Goal: Information Seeking & Learning: Learn about a topic

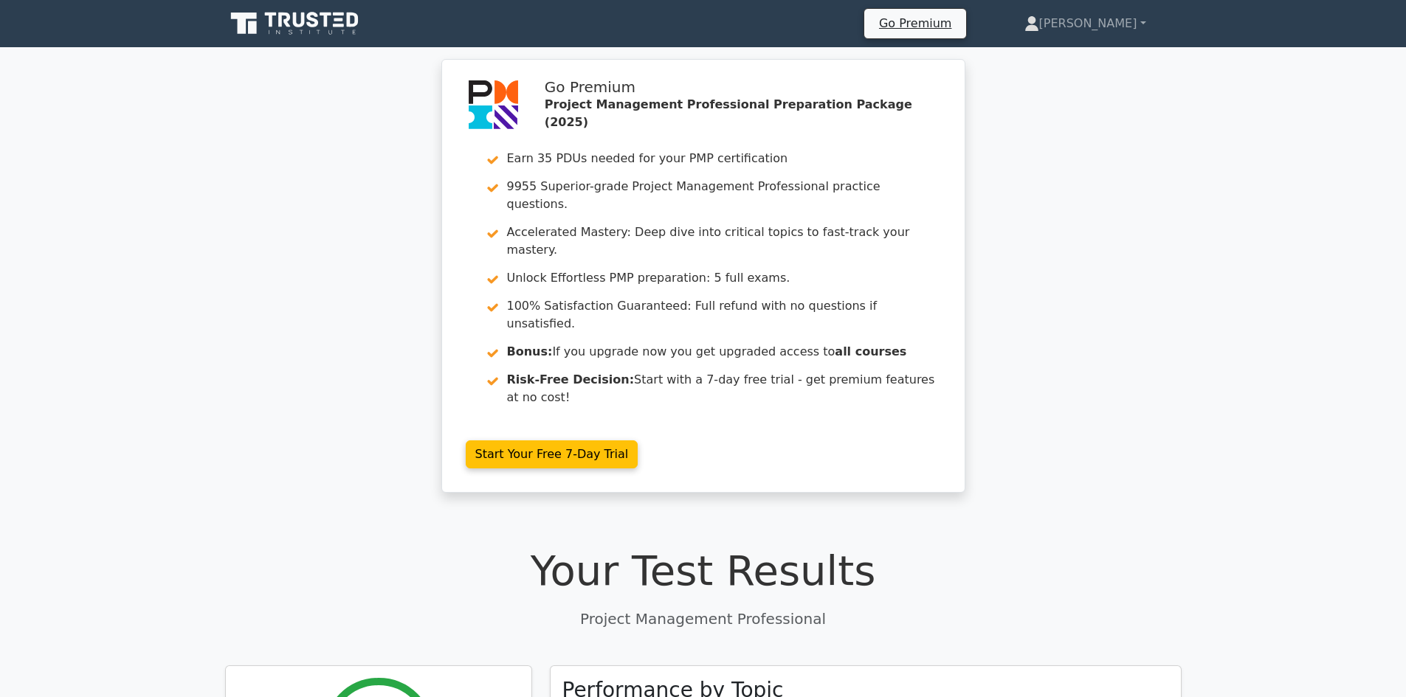
click at [319, 15] on icon at bounding box center [296, 24] width 142 height 28
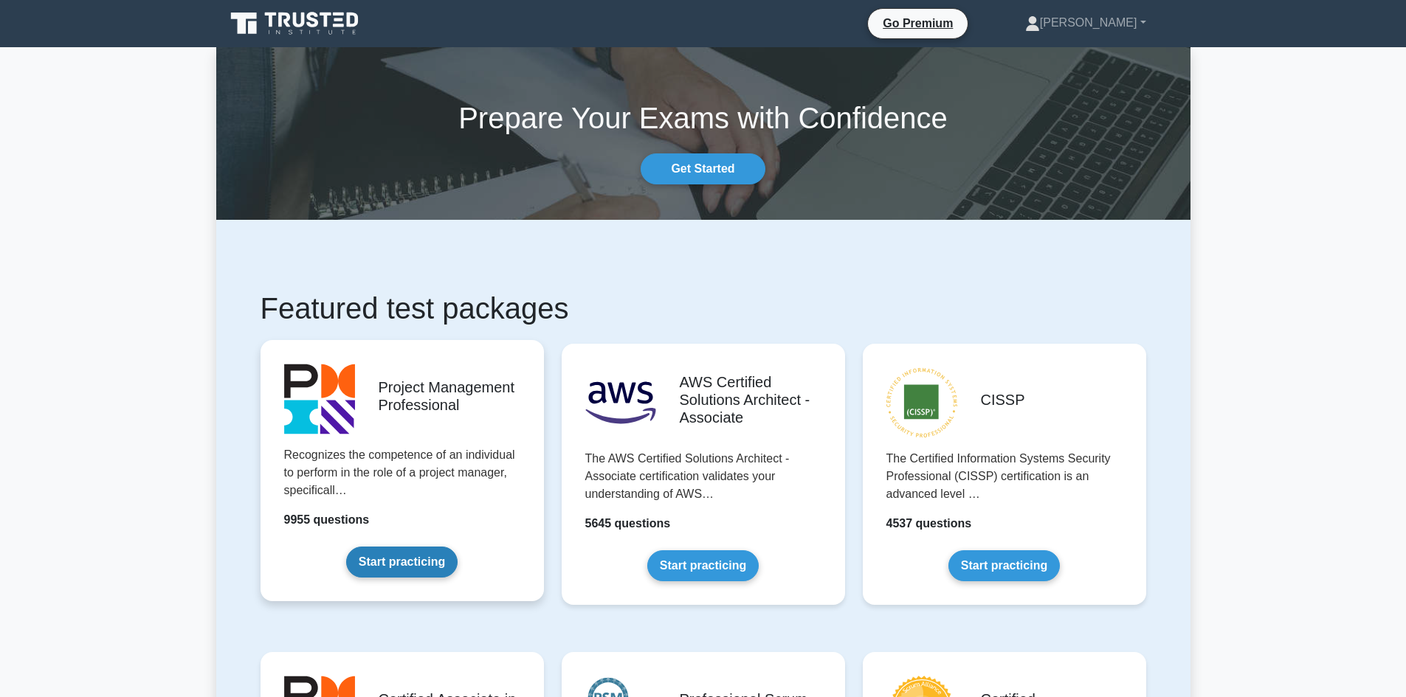
click at [415, 567] on link "Start practicing" at bounding box center [401, 562] width 111 height 31
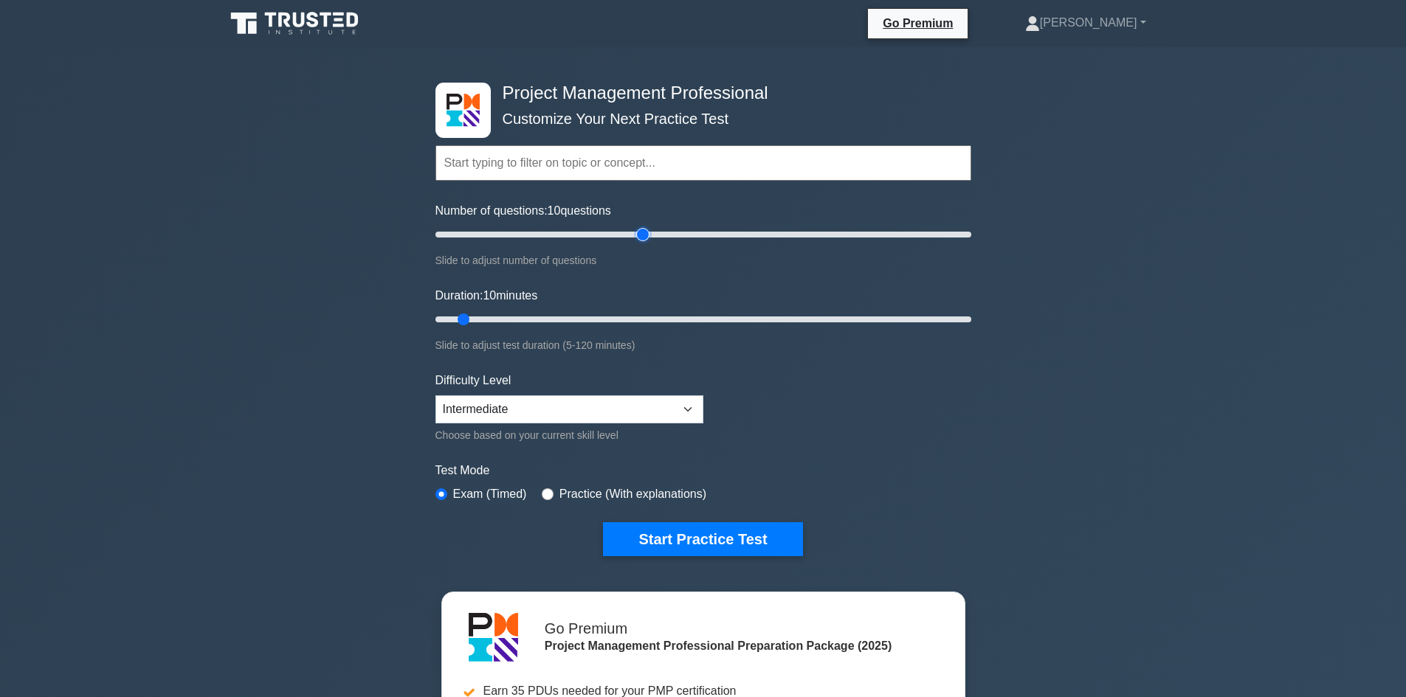
click at [640, 229] on input "Number of questions: 10 questions" at bounding box center [703, 235] width 536 height 18
click at [631, 235] on input "Number of questions: 75 questions" at bounding box center [703, 235] width 536 height 18
click at [611, 237] on input "Number of questions: 70 questions" at bounding box center [703, 235] width 536 height 18
click at [606, 233] on input "Number of questions: 65 questions" at bounding box center [703, 235] width 536 height 18
type input "60"
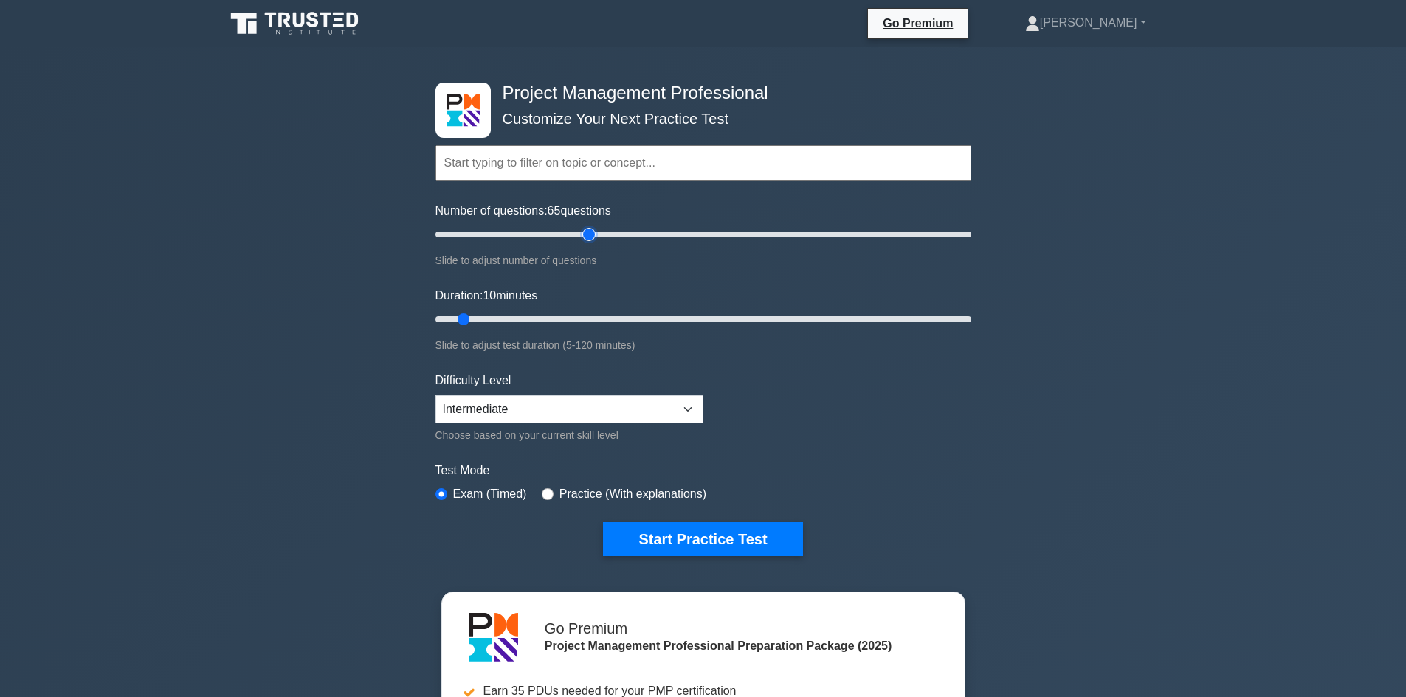
click at [594, 238] on input "Number of questions: 65 questions" at bounding box center [703, 235] width 536 height 18
click at [646, 319] on input "Duration: 50 minutes" at bounding box center [703, 320] width 536 height 18
click at [669, 319] on input "Duration: 50 minutes" at bounding box center [703, 320] width 536 height 18
type input "60"
click at [697, 317] on input "Duration: 55 minutes" at bounding box center [703, 320] width 536 height 18
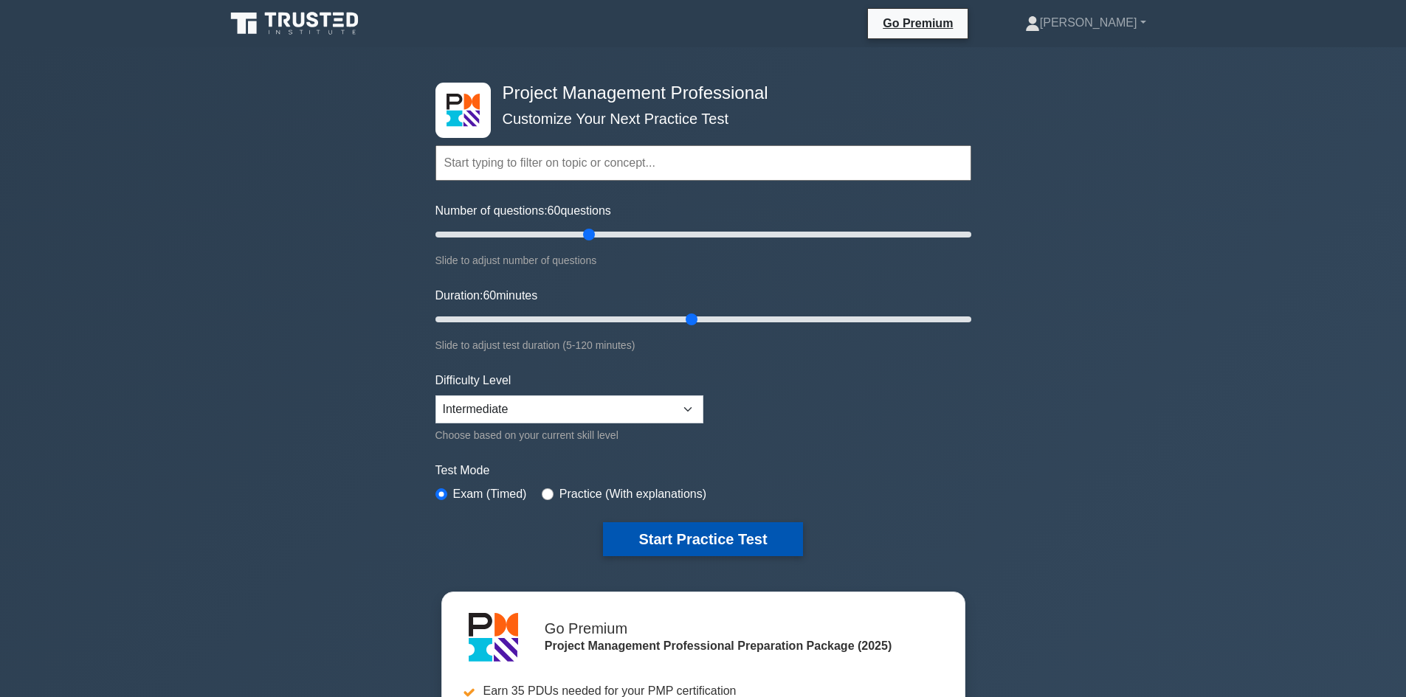
click at [708, 544] on button "Start Practice Test" at bounding box center [702, 539] width 199 height 34
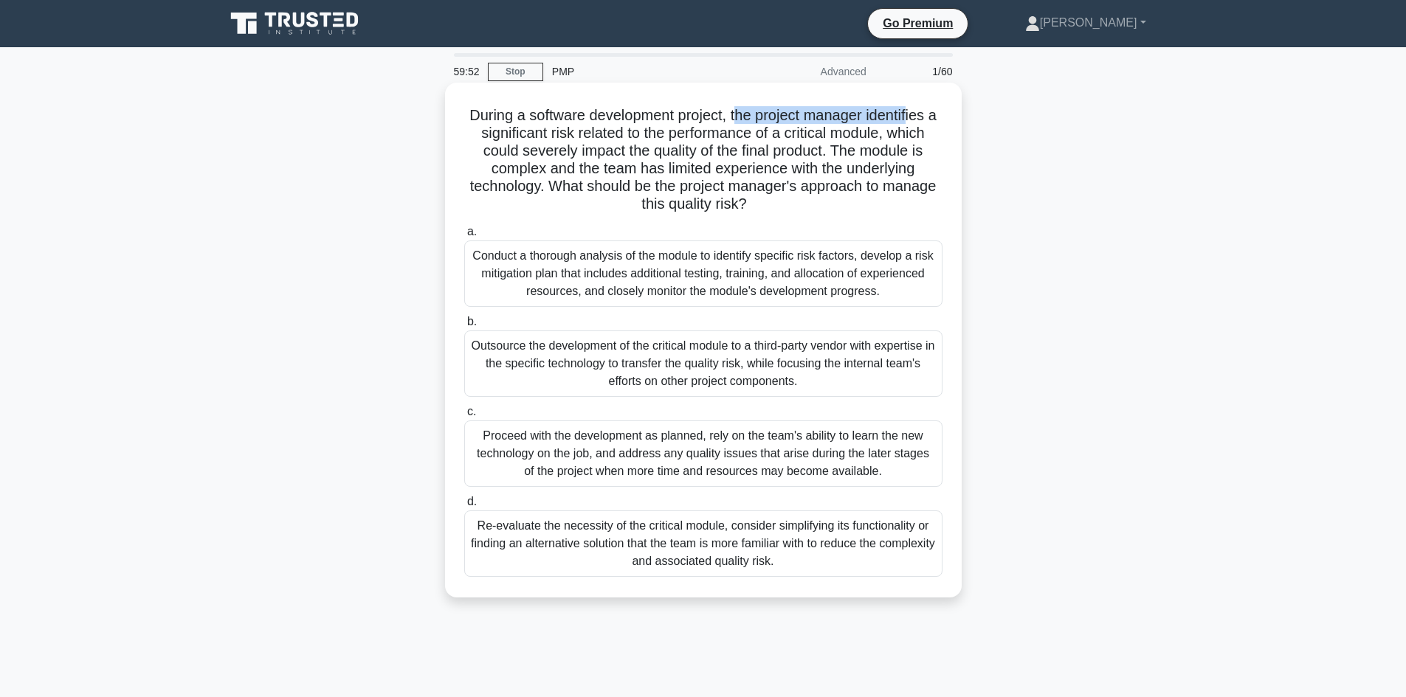
drag, startPoint x: 744, startPoint y: 111, endPoint x: 919, endPoint y: 116, distance: 174.2
click at [919, 116] on h5 "During a software development project, the project manager identifies a signifi…" at bounding box center [703, 160] width 481 height 108
drag, startPoint x: 494, startPoint y: 137, endPoint x: 602, endPoint y: 141, distance: 108.6
click at [602, 141] on h5 "During a software development project, the project manager identifies a signifi…" at bounding box center [703, 160] width 481 height 108
drag, startPoint x: 631, startPoint y: 130, endPoint x: 863, endPoint y: 128, distance: 232.4
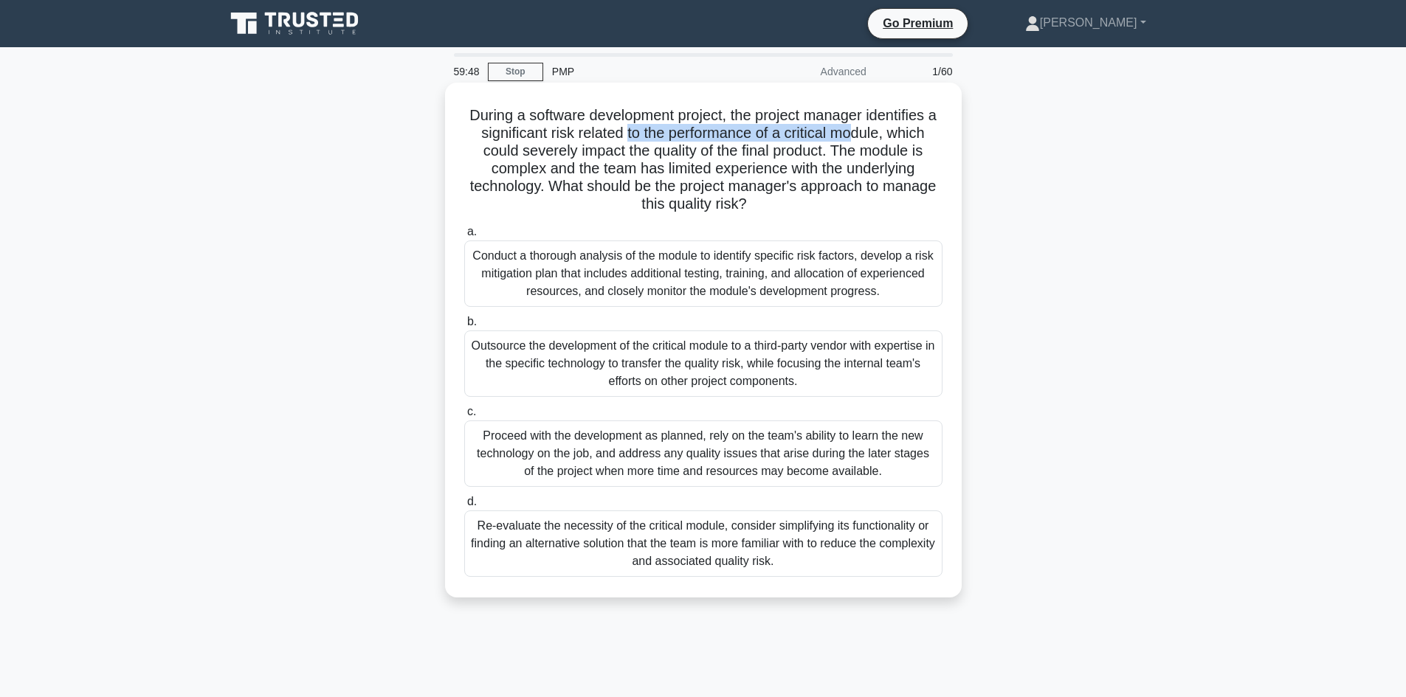
click at [862, 129] on h5 "During a software development project, the project manager identifies a signifi…" at bounding box center [703, 160] width 481 height 108
click at [540, 125] on h5 "During a software development project, the project manager identifies a signifi…" at bounding box center [703, 160] width 481 height 108
drag, startPoint x: 554, startPoint y: 134, endPoint x: 564, endPoint y: 134, distance: 10.3
click at [564, 134] on h5 "During a software development project, the project manager identifies a signifi…" at bounding box center [703, 160] width 481 height 108
drag, startPoint x: 685, startPoint y: 131, endPoint x: 699, endPoint y: 137, distance: 15.2
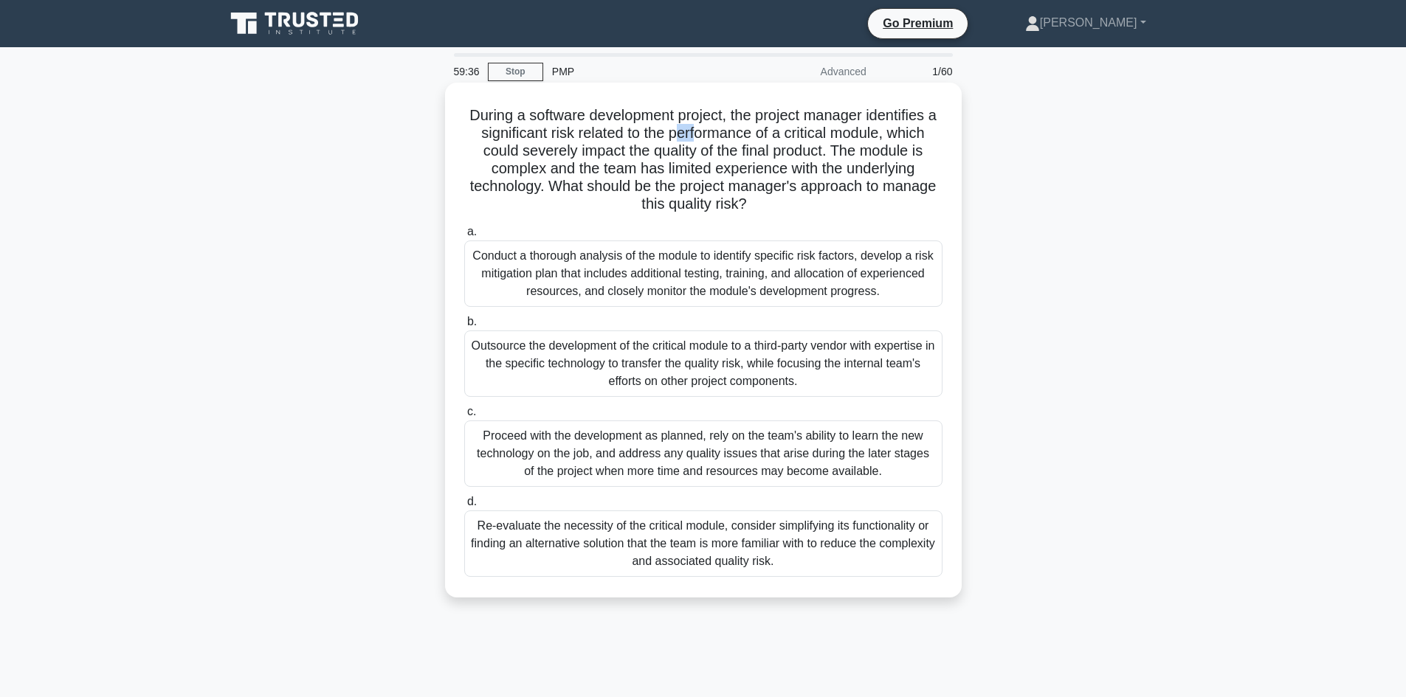
click at [699, 137] on h5 "During a software development project, the project manager identifies a signifi…" at bounding box center [703, 160] width 481 height 108
drag, startPoint x: 786, startPoint y: 130, endPoint x: 869, endPoint y: 134, distance: 83.5
click at [869, 134] on h5 "During a software development project, the project manager identifies a signifi…" at bounding box center [703, 160] width 481 height 108
click at [890, 146] on h5 "During a software development project, the project manager identifies a signifi…" at bounding box center [703, 160] width 481 height 108
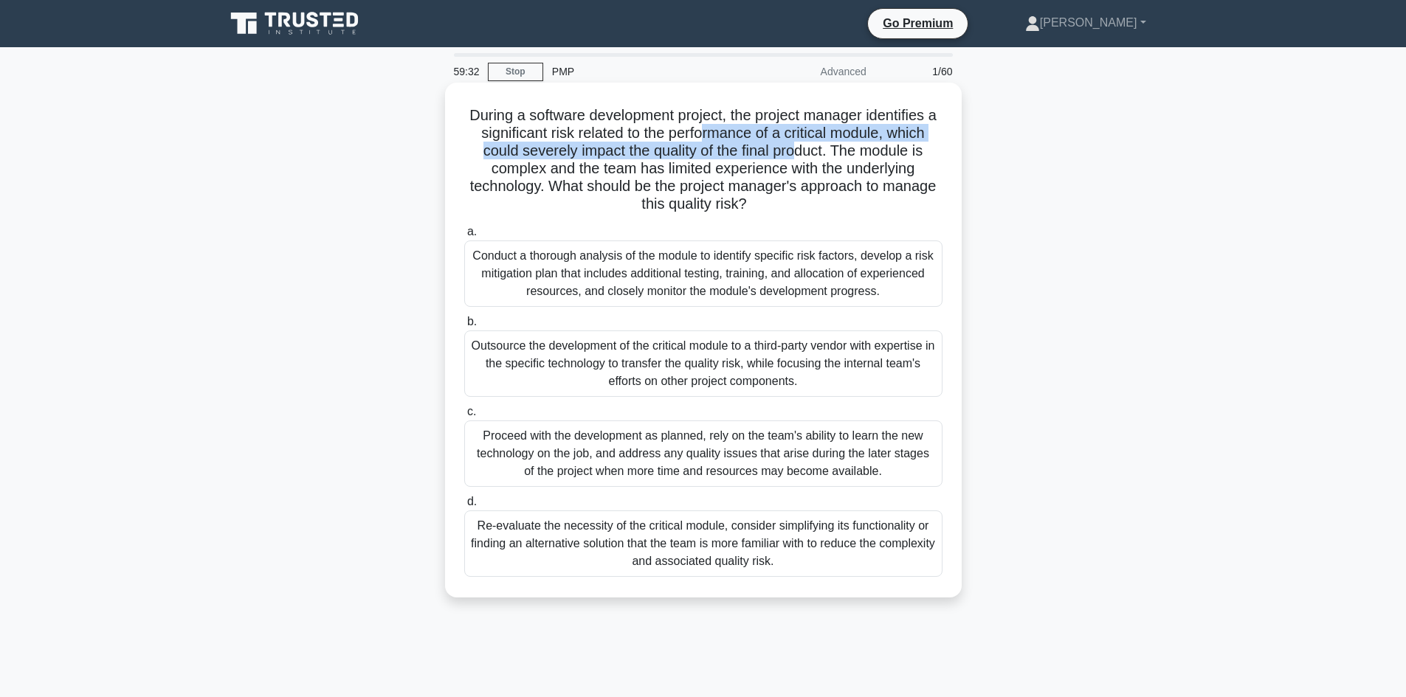
drag, startPoint x: 708, startPoint y: 142, endPoint x: 796, endPoint y: 153, distance: 88.6
click at [796, 153] on h5 "During a software development project, the project manager identifies a signifi…" at bounding box center [703, 160] width 481 height 108
drag, startPoint x: 820, startPoint y: 167, endPoint x: 850, endPoint y: 175, distance: 31.3
click at [822, 169] on h5 "During a software development project, the project manager identifies a signifi…" at bounding box center [703, 160] width 481 height 108
drag, startPoint x: 746, startPoint y: 199, endPoint x: 769, endPoint y: 200, distance: 22.9
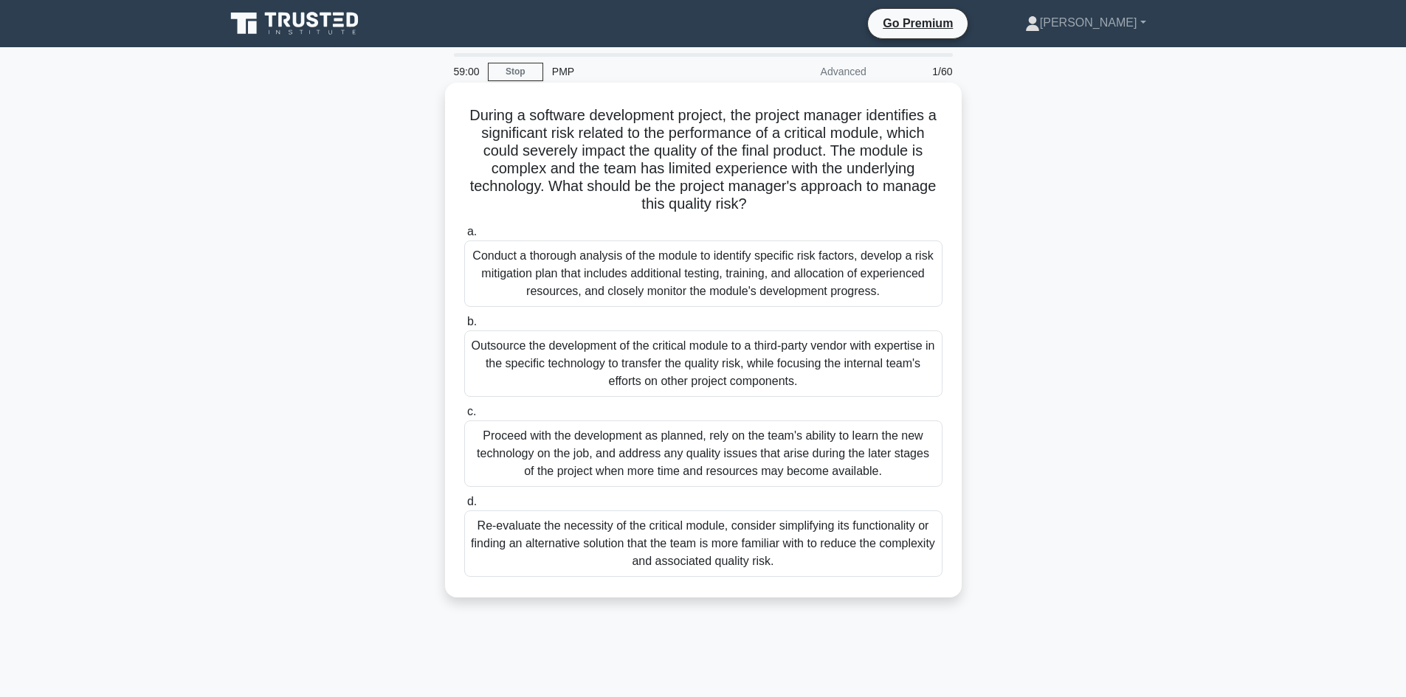
click at [769, 200] on h5 "During a software development project, the project manager identifies a signifi…" at bounding box center [703, 160] width 481 height 108
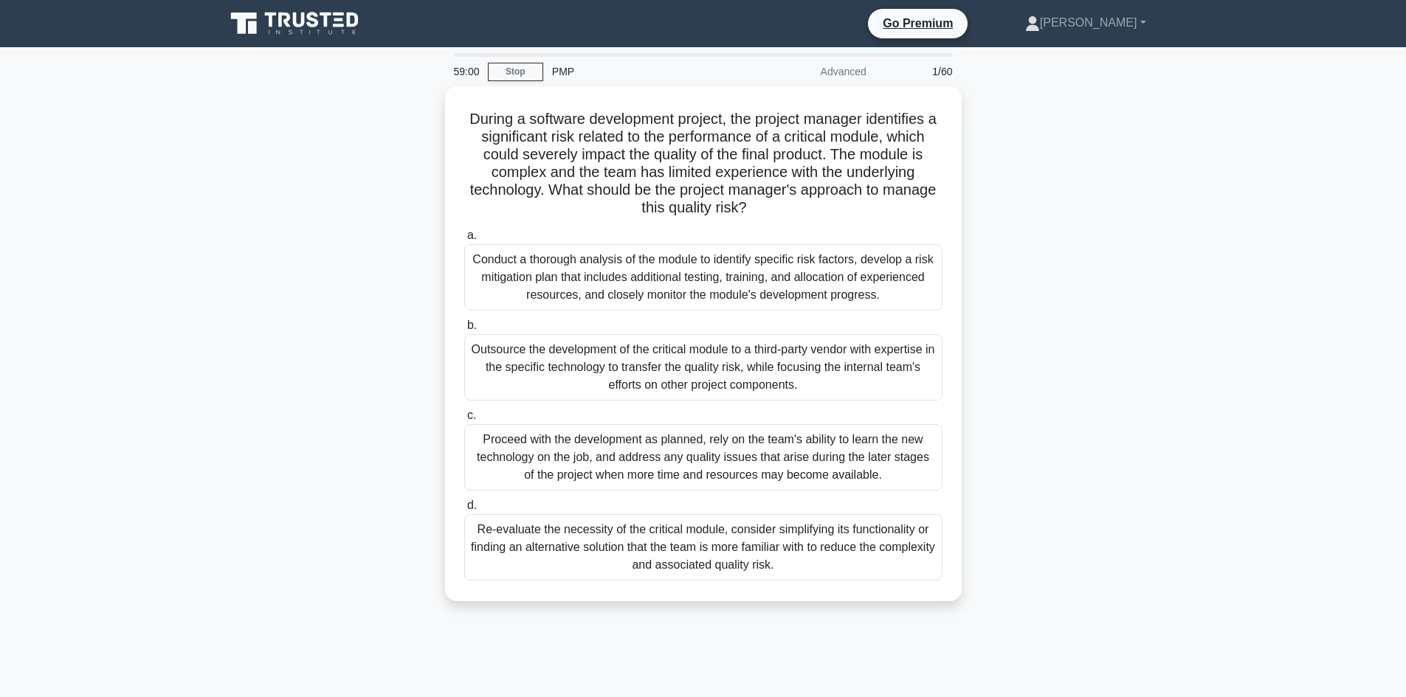
click at [234, 255] on div "During a software development project, the project manager identifies a signifi…" at bounding box center [703, 352] width 974 height 533
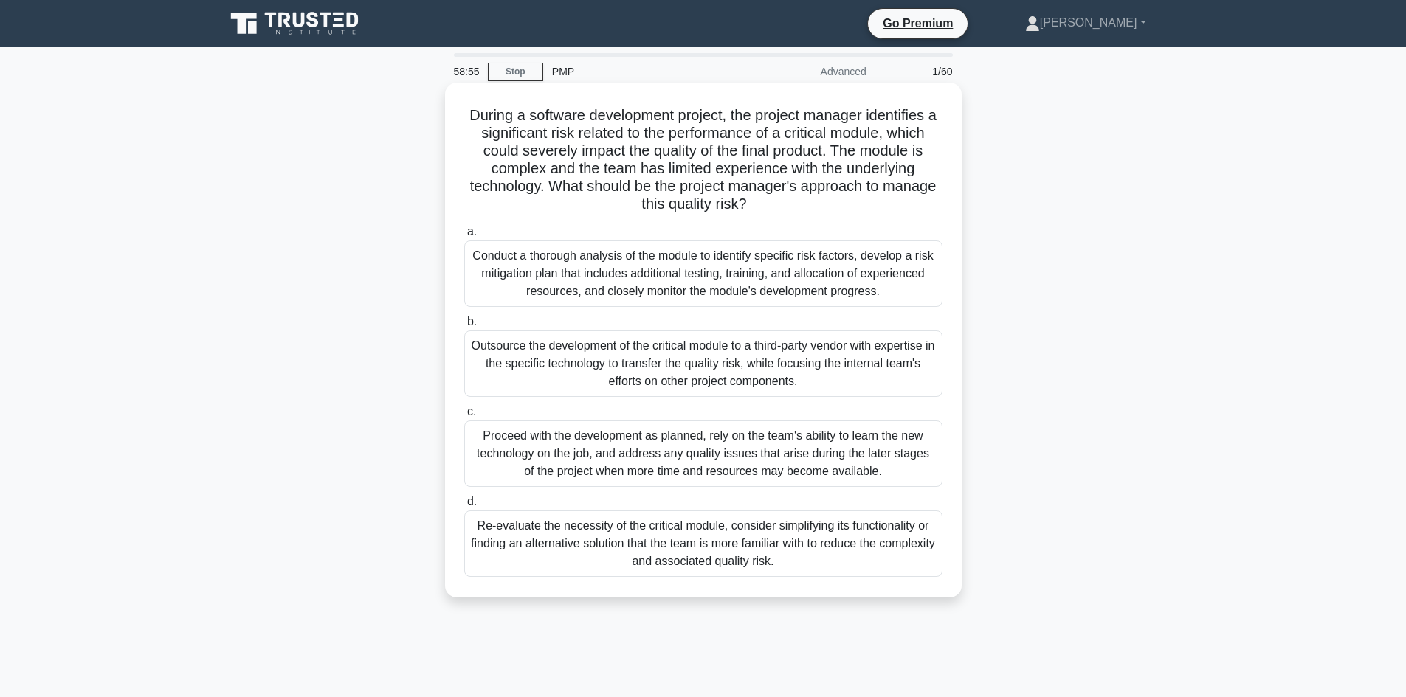
click at [660, 284] on div "Conduct a thorough analysis of the module to identify specific risk factors, de…" at bounding box center [703, 274] width 478 height 66
click at [464, 237] on input "a. Conduct a thorough analysis of the module to identify specific risk factors,…" at bounding box center [464, 232] width 0 height 10
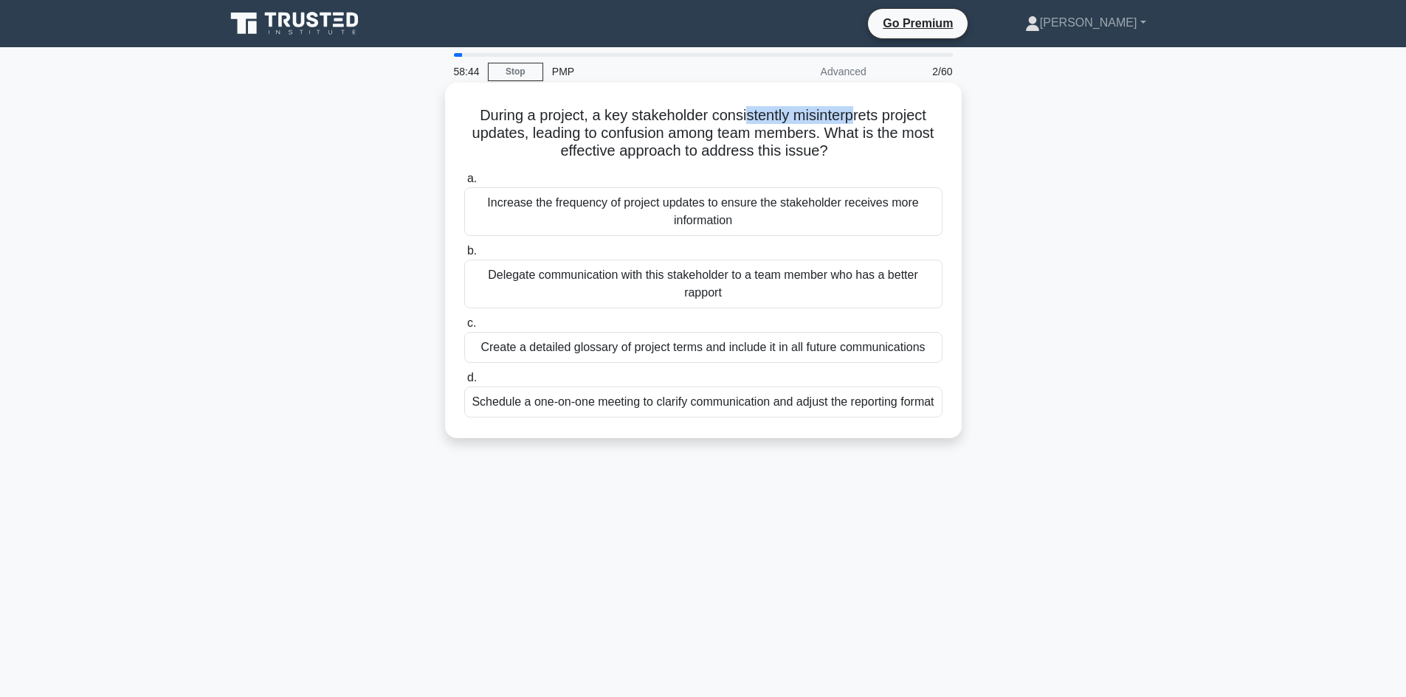
drag, startPoint x: 791, startPoint y: 108, endPoint x: 856, endPoint y: 103, distance: 65.1
click at [856, 103] on div "During a project, a key stakeholder consistently misinterprets project updates,…" at bounding box center [703, 261] width 505 height 344
click at [789, 126] on h5 "During a project, a key stakeholder consistently misinterprets project updates,…" at bounding box center [703, 133] width 481 height 55
drag, startPoint x: 804, startPoint y: 114, endPoint x: 865, endPoint y: 116, distance: 61.3
click at [865, 116] on h5 "During a project, a key stakeholder consistently misinterprets project updates,…" at bounding box center [703, 133] width 481 height 55
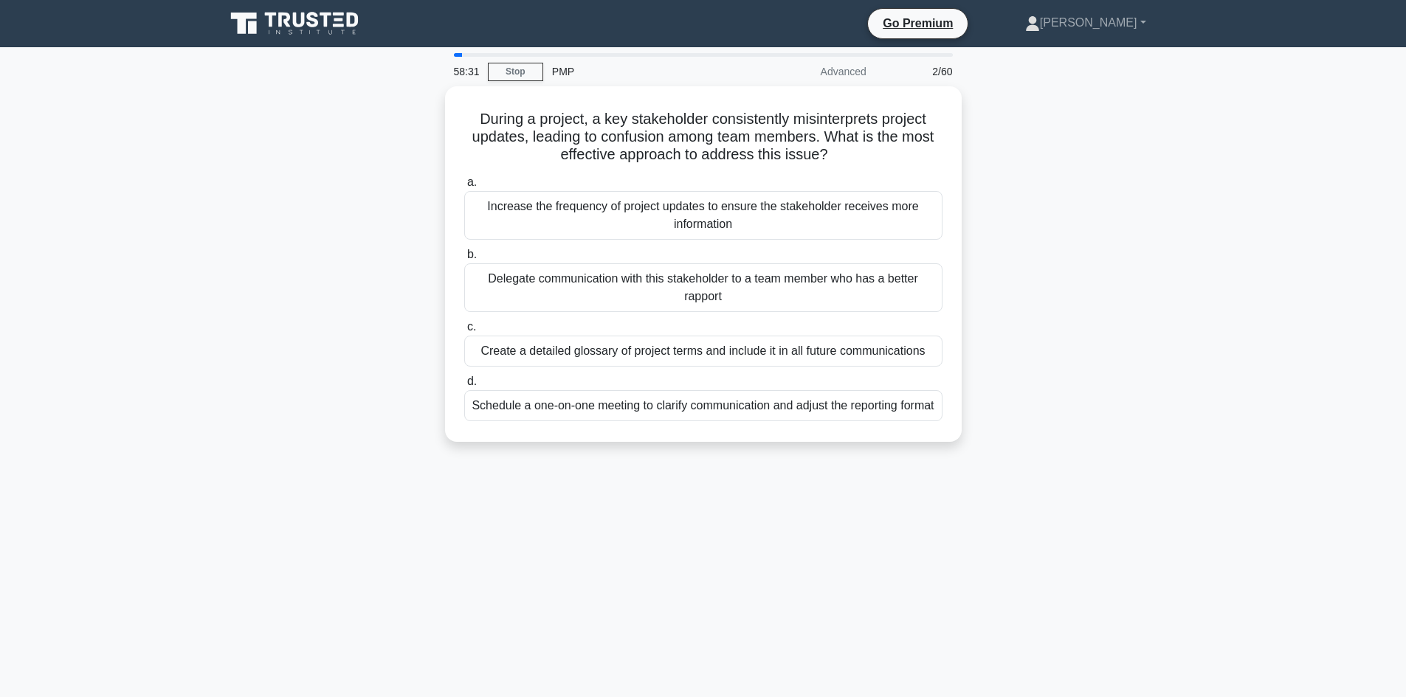
click at [404, 158] on div "During a project, a key stakeholder consistently misinterprets project updates,…" at bounding box center [703, 272] width 974 height 373
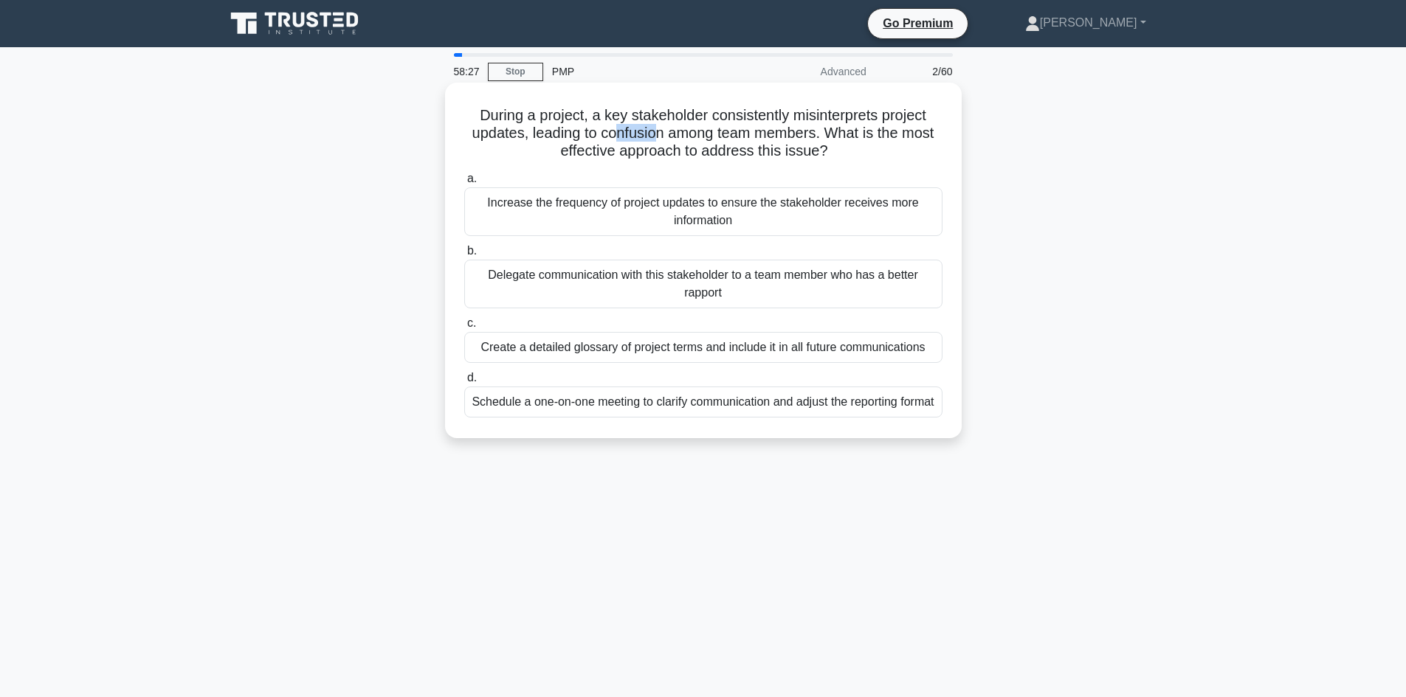
drag, startPoint x: 616, startPoint y: 137, endPoint x: 652, endPoint y: 137, distance: 36.2
click at [652, 137] on h5 "During a project, a key stakeholder consistently misinterprets project updates,…" at bounding box center [703, 133] width 481 height 55
drag, startPoint x: 687, startPoint y: 137, endPoint x: 796, endPoint y: 137, distance: 109.2
click at [796, 137] on h5 "During a project, a key stakeholder consistently misinterprets project updates,…" at bounding box center [703, 133] width 481 height 55
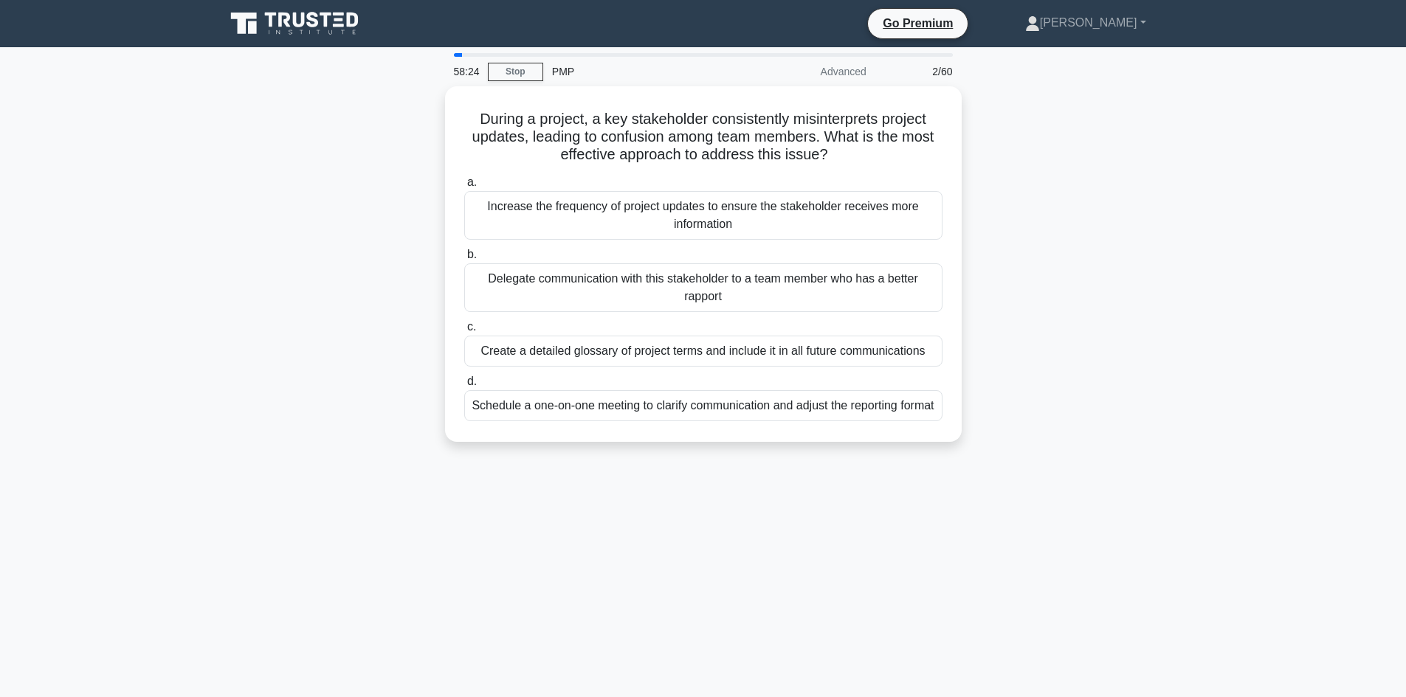
click at [337, 153] on div "During a project, a key stakeholder consistently misinterprets project updates,…" at bounding box center [703, 272] width 974 height 373
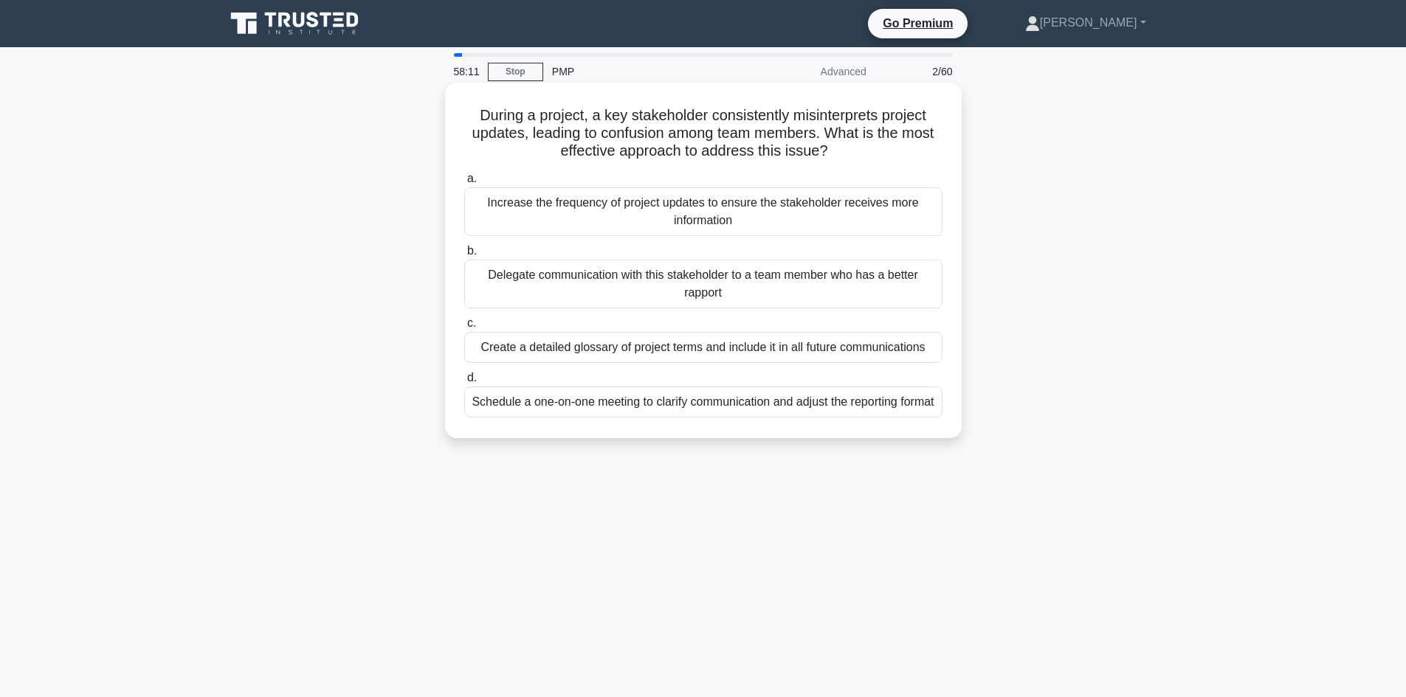
click at [675, 405] on div "Schedule a one-on-one meeting to clarify communication and adjust the reporting…" at bounding box center [703, 402] width 478 height 31
click at [464, 383] on input "d. Schedule a one-on-one meeting to clarify communication and adjust the report…" at bounding box center [464, 378] width 0 height 10
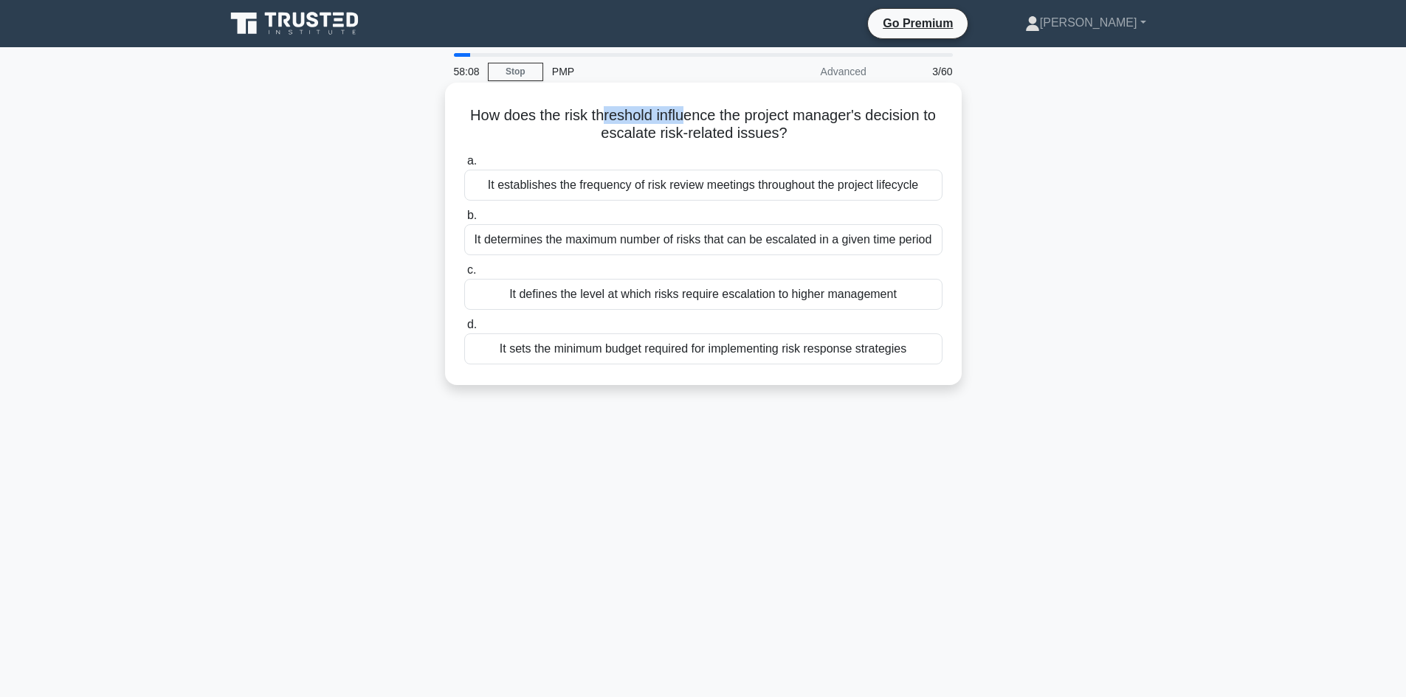
drag, startPoint x: 607, startPoint y: 120, endPoint x: 677, endPoint y: 102, distance: 72.3
click at [680, 104] on div "How does the risk threshold influence the project manager's decision to escalat…" at bounding box center [703, 234] width 505 height 291
click at [622, 116] on h5 "How does the risk threshold influence the project manager's decision to escalat…" at bounding box center [703, 124] width 481 height 37
drag, startPoint x: 572, startPoint y: 114, endPoint x: 631, endPoint y: 112, distance: 59.1
click at [621, 120] on h5 "How does the risk threshold influence the project manager's decision to escalat…" at bounding box center [703, 124] width 481 height 37
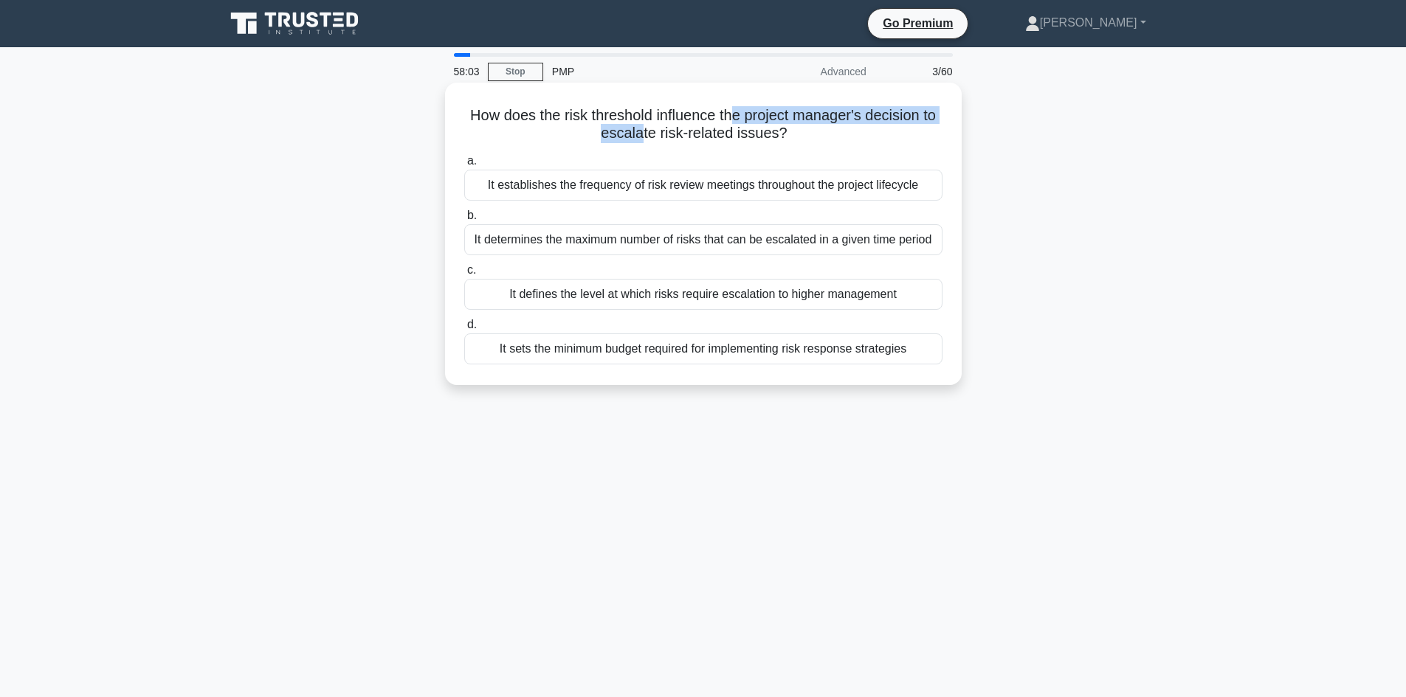
drag, startPoint x: 699, startPoint y: 129, endPoint x: 730, endPoint y: 114, distance: 34.0
click at [730, 114] on h5 "How does the risk threshold influence the project manager's decision to escalat…" at bounding box center [703, 124] width 481 height 37
click at [732, 114] on h5 "How does the risk threshold influence the project manager's decision to escalat…" at bounding box center [703, 124] width 481 height 37
drag, startPoint x: 719, startPoint y: 128, endPoint x: 618, endPoint y: 139, distance: 102.5
click at [717, 124] on h5 "How does the risk threshold influence the project manager's decision to escalat…" at bounding box center [703, 124] width 481 height 37
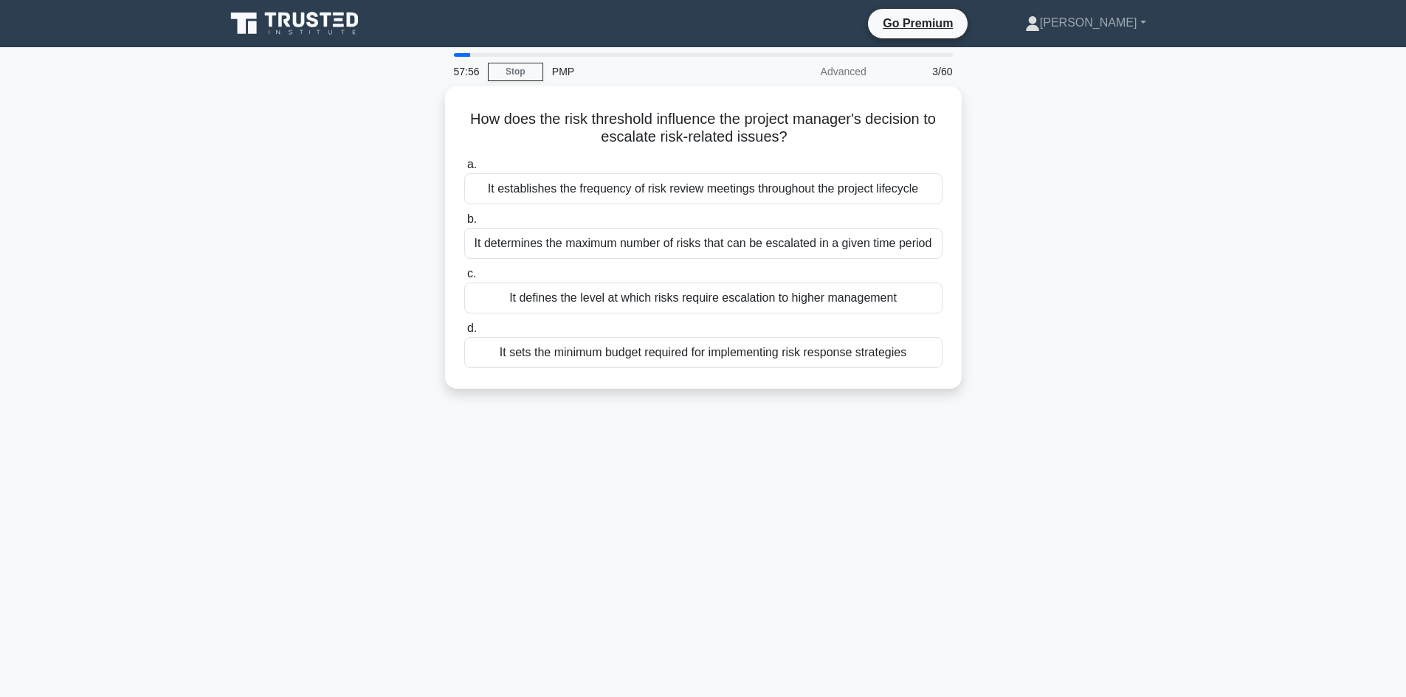
drag, startPoint x: 328, startPoint y: 159, endPoint x: 351, endPoint y: 158, distance: 23.7
click at [328, 159] on div "How does the risk threshold influence the project manager's decision to escalat…" at bounding box center [703, 246] width 974 height 320
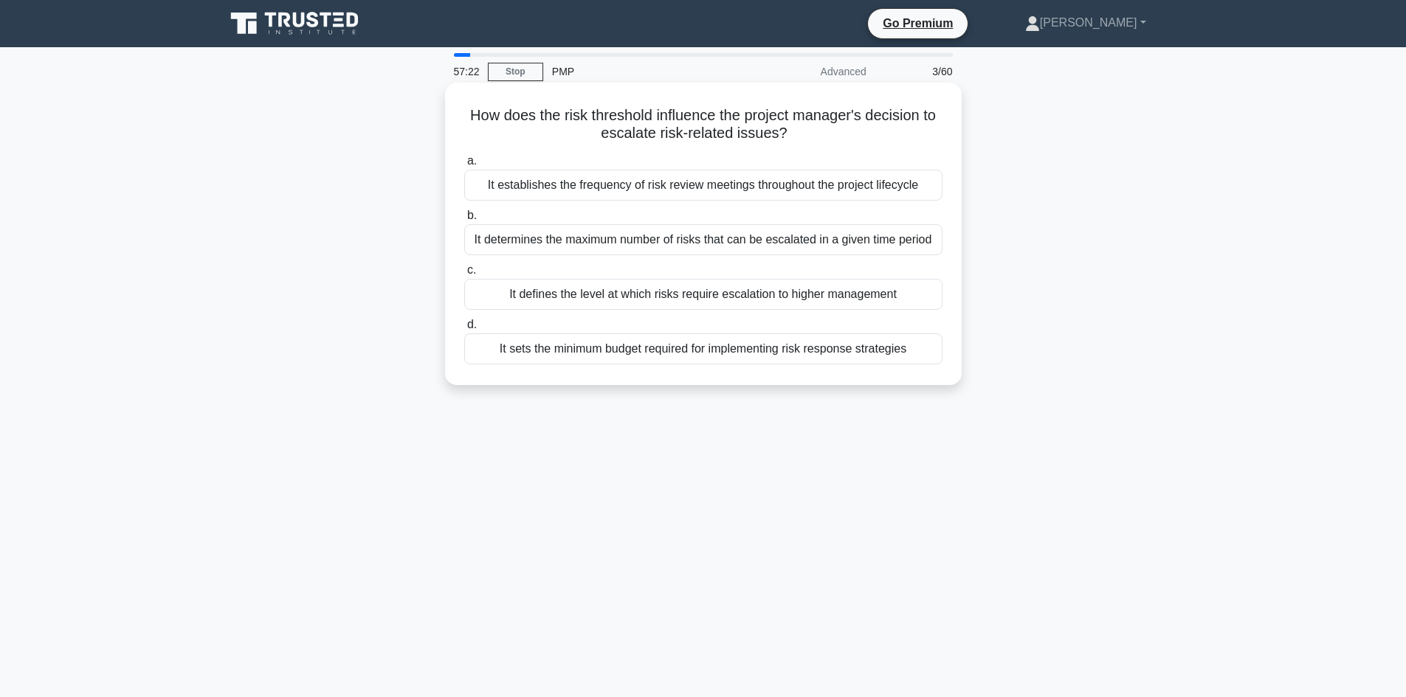
click at [562, 115] on h5 "How does the risk threshold influence the project manager's decision to escalat…" at bounding box center [703, 124] width 481 height 37
click at [627, 114] on h5 "How does the risk threshold influence the project manager's decision to escalat…" at bounding box center [703, 124] width 481 height 37
click at [628, 114] on h5 "How does the risk threshold influence the project manager's decision to escalat…" at bounding box center [703, 124] width 481 height 37
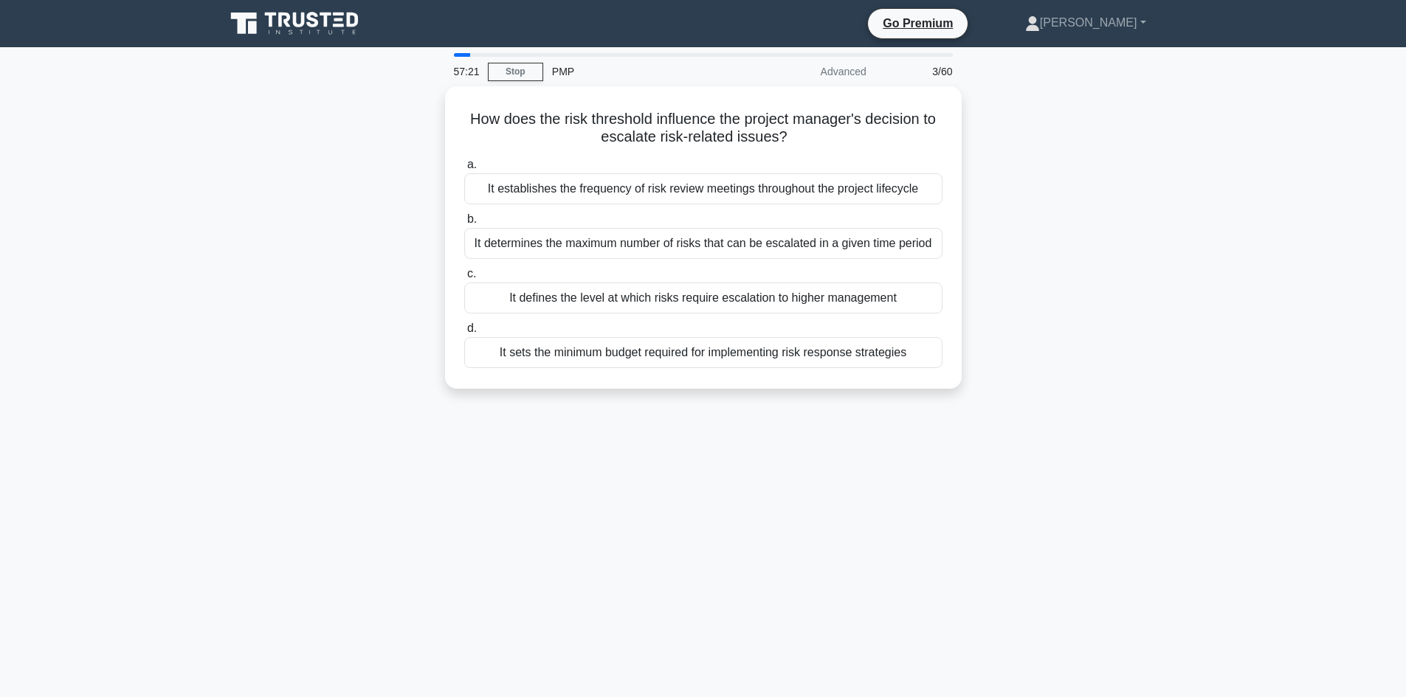
click at [403, 210] on div "How does the risk threshold influence the project manager's decision to escalat…" at bounding box center [703, 246] width 974 height 320
click at [410, 210] on div "How does the risk threshold influence the project manager's decision to escalat…" at bounding box center [703, 246] width 974 height 320
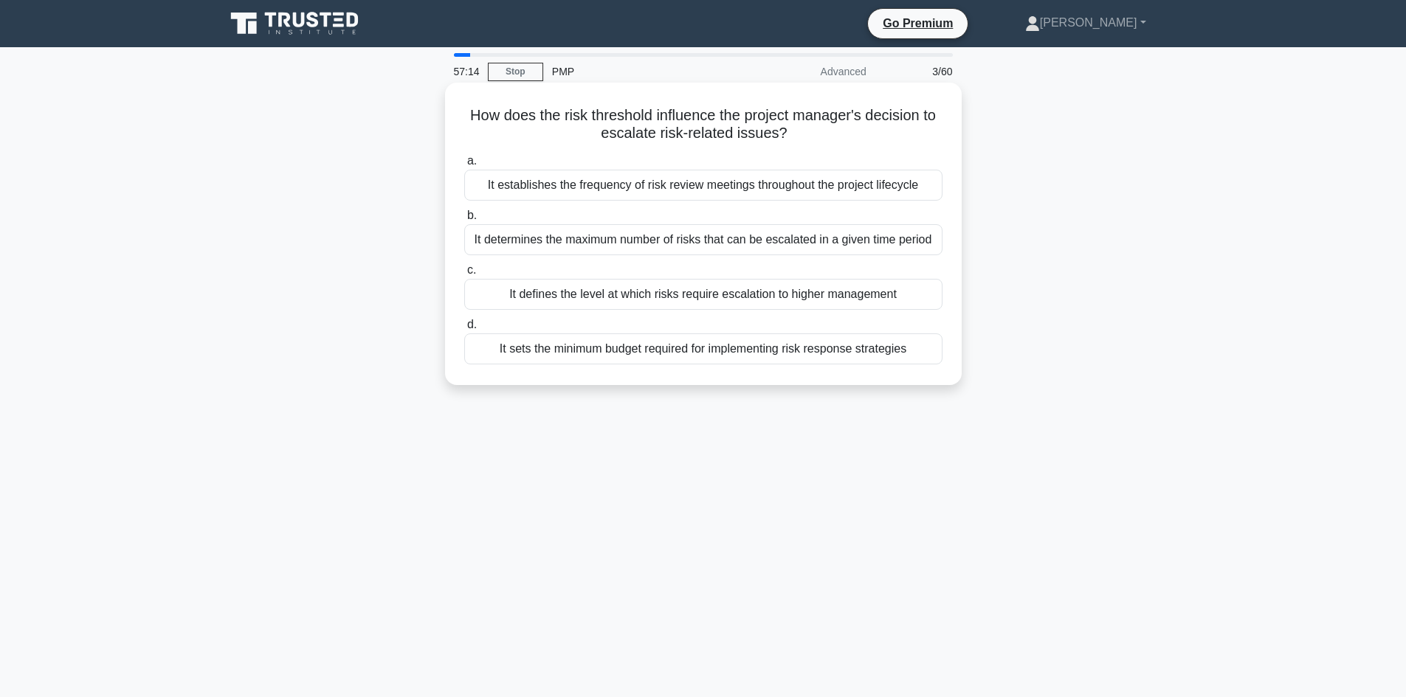
click at [640, 297] on div "It defines the level at which risks require escalation to higher management" at bounding box center [703, 294] width 478 height 31
click at [464, 275] on input "c. It defines the level at which risks require escalation to higher management" at bounding box center [464, 271] width 0 height 10
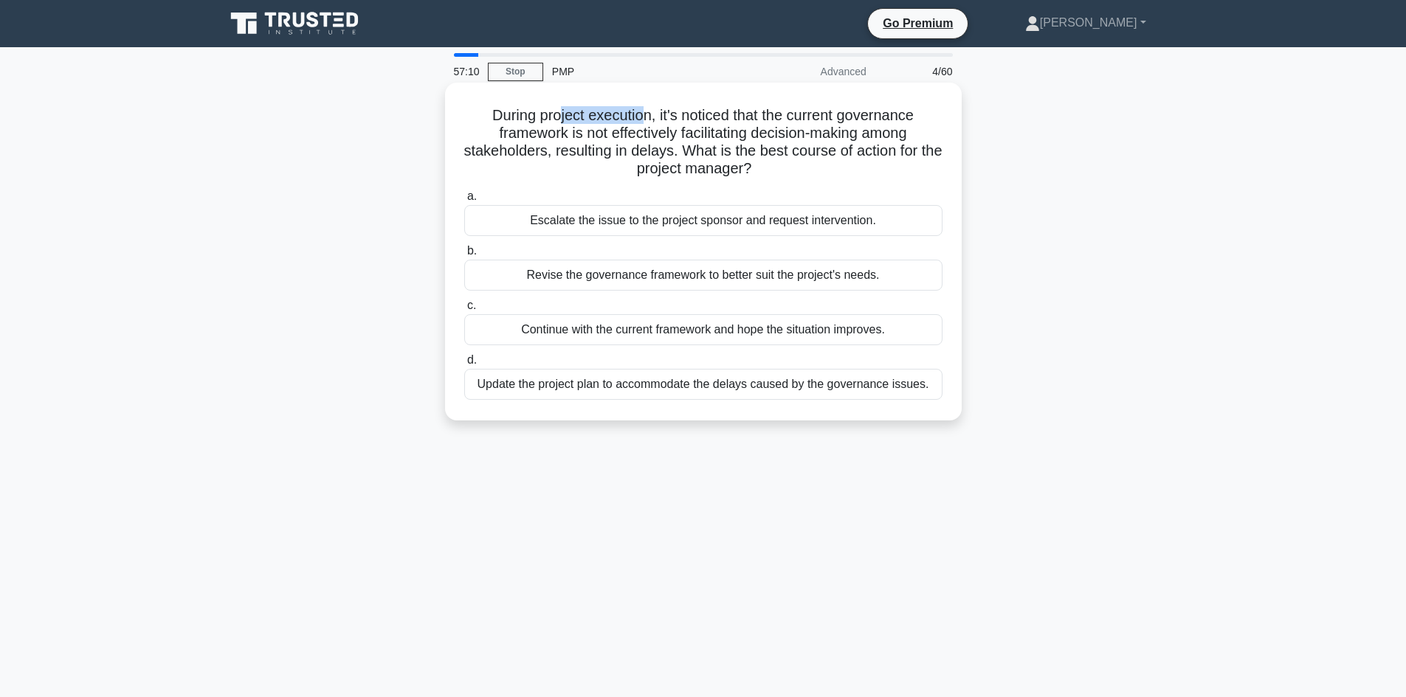
drag, startPoint x: 556, startPoint y: 115, endPoint x: 639, endPoint y: 122, distance: 83.0
click at [639, 122] on h5 "During project execution, it's noticed that the current governance framework is…" at bounding box center [703, 142] width 481 height 72
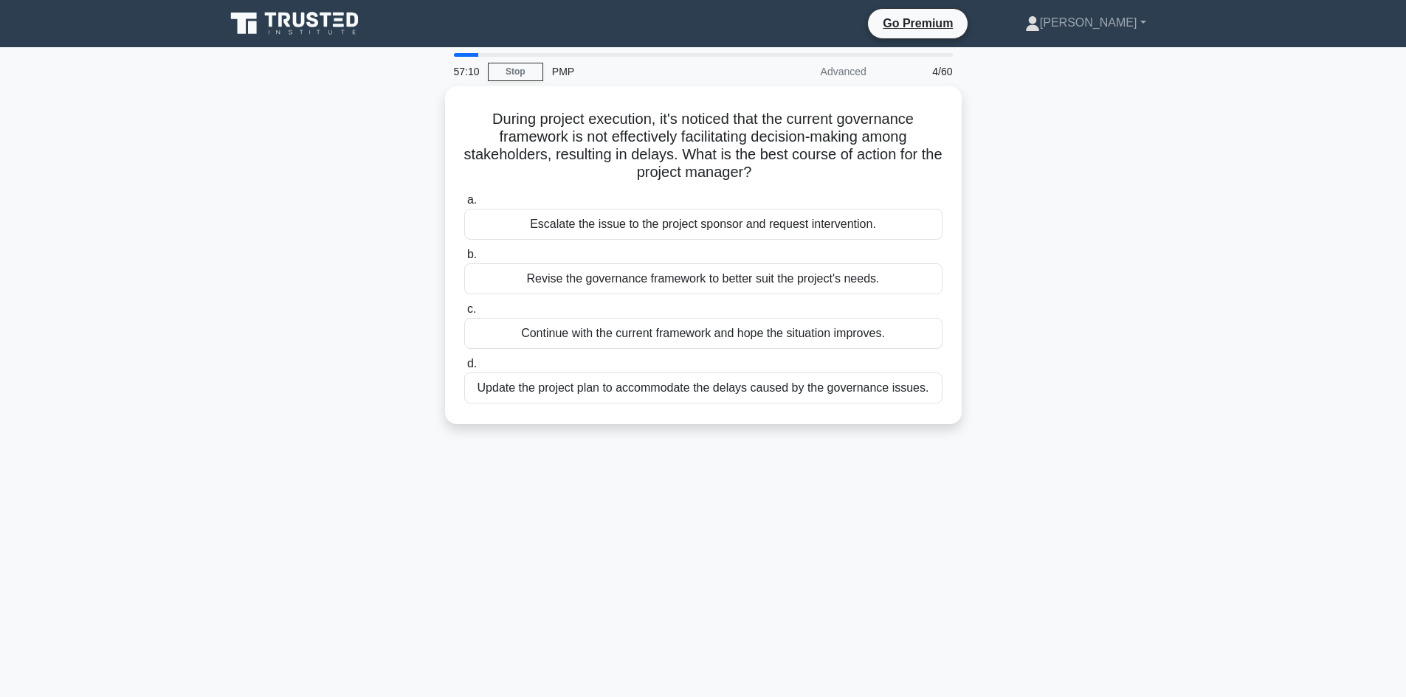
click at [415, 159] on div "During project execution, it's noticed that the current governance framework is…" at bounding box center [703, 264] width 974 height 356
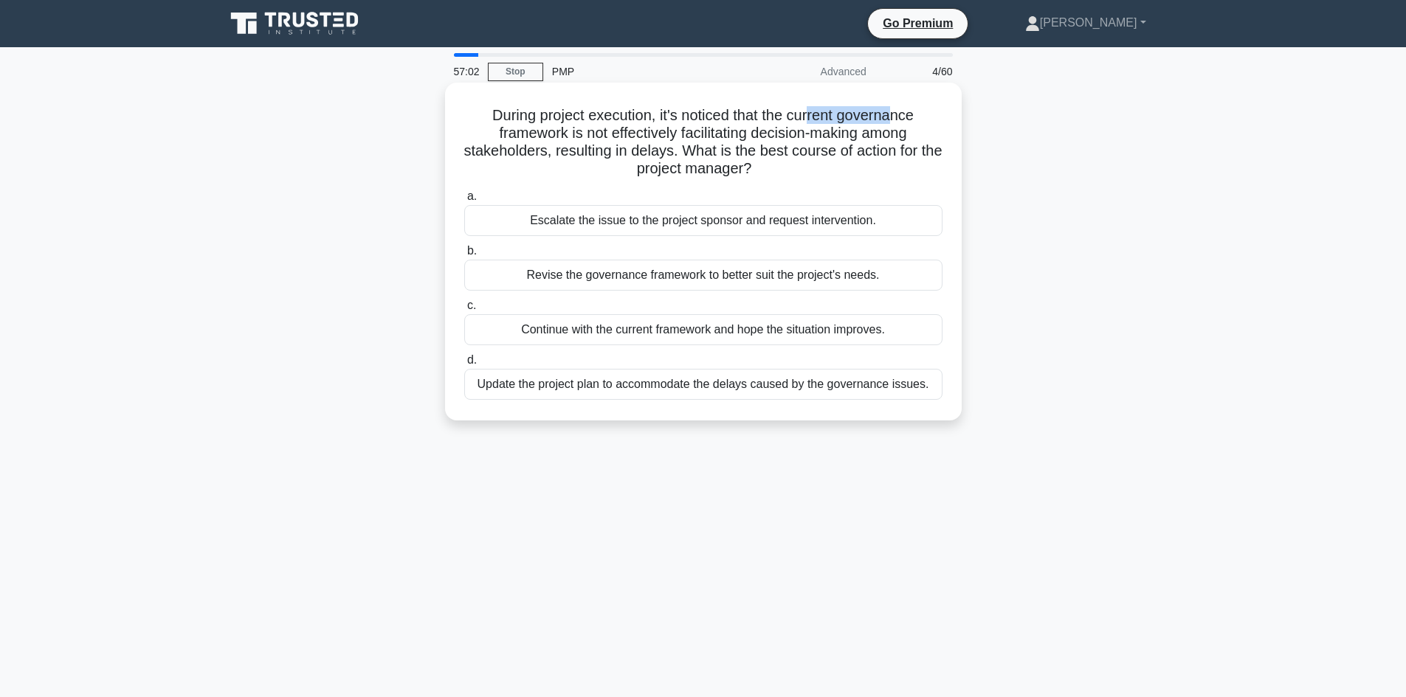
drag, startPoint x: 812, startPoint y: 117, endPoint x: 896, endPoint y: 108, distance: 85.2
click at [896, 108] on h5 "During project execution, it's noticed that the current governance framework is…" at bounding box center [703, 142] width 481 height 72
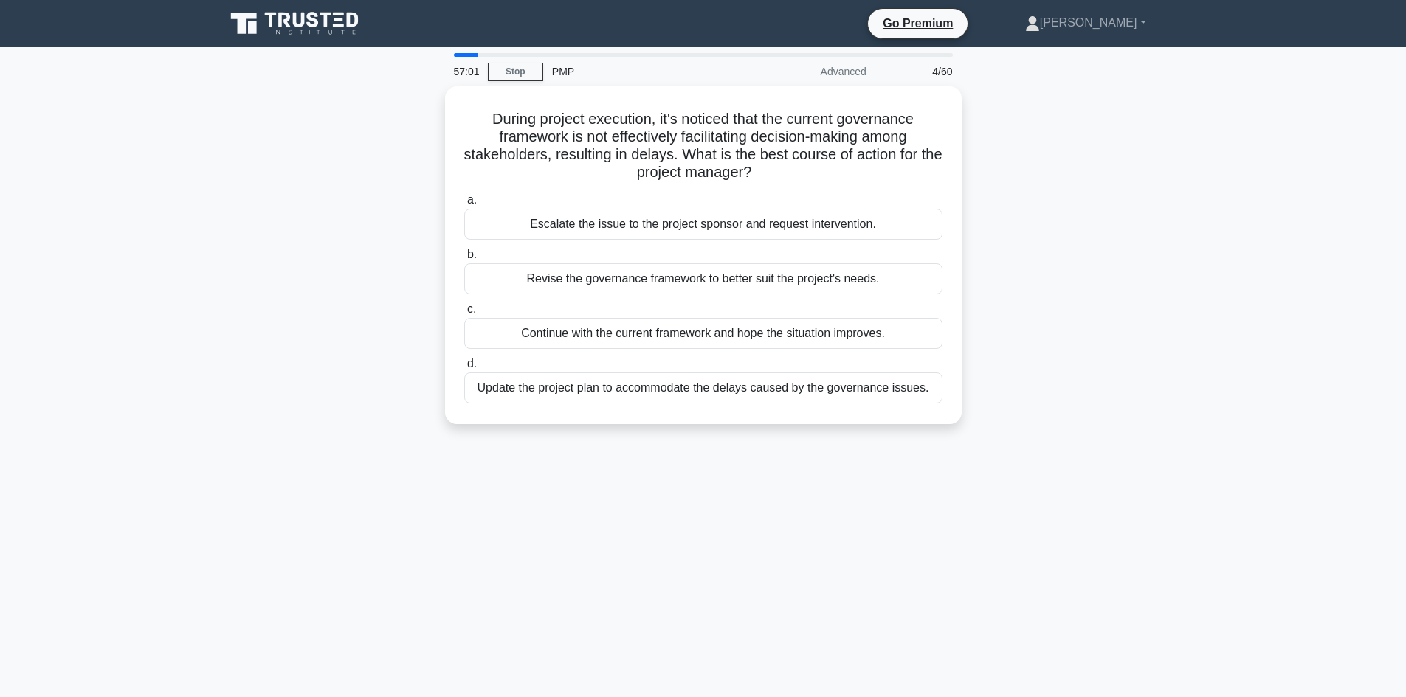
click at [404, 190] on div "During project execution, it's noticed that the current governance framework is…" at bounding box center [703, 264] width 974 height 356
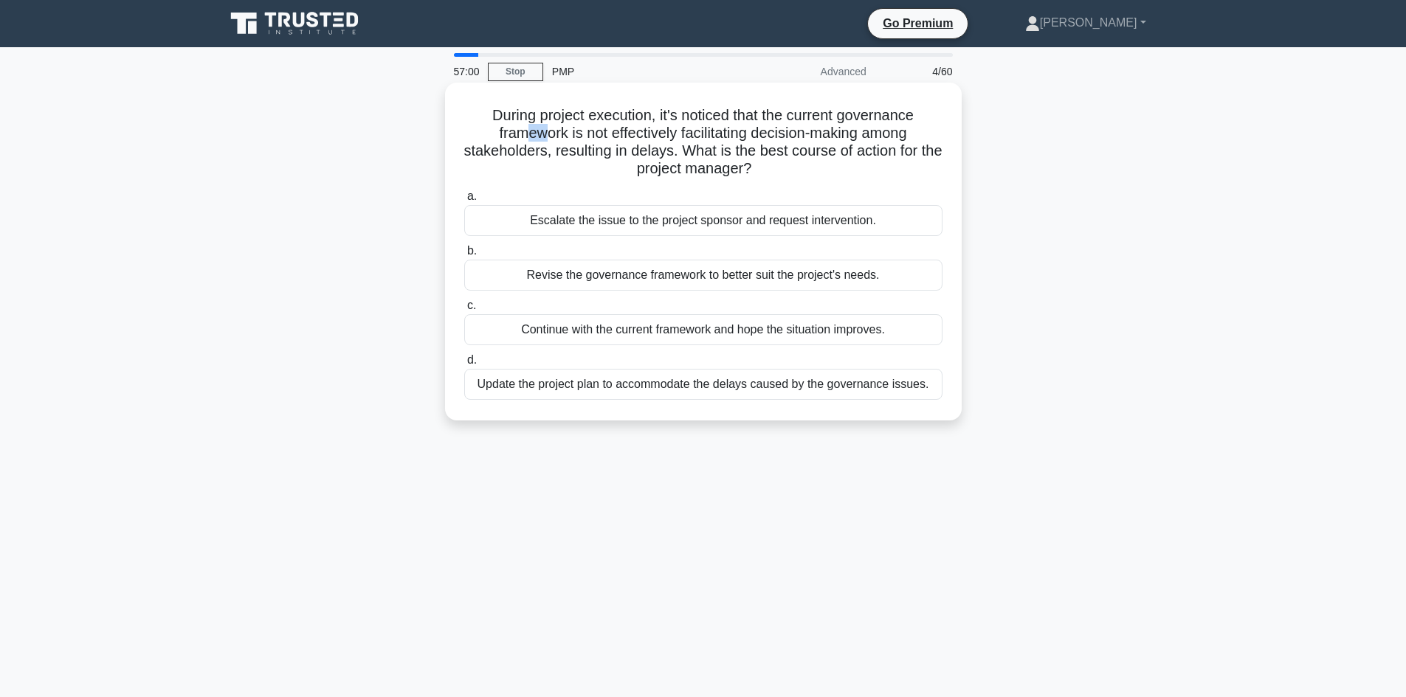
drag, startPoint x: 516, startPoint y: 134, endPoint x: 544, endPoint y: 134, distance: 28.0
click at [544, 134] on h5 "During project execution, it's noticed that the current governance framework is…" at bounding box center [703, 142] width 481 height 72
click at [530, 160] on h5 "During project execution, it's noticed that the current governance framework is…" at bounding box center [703, 142] width 481 height 72
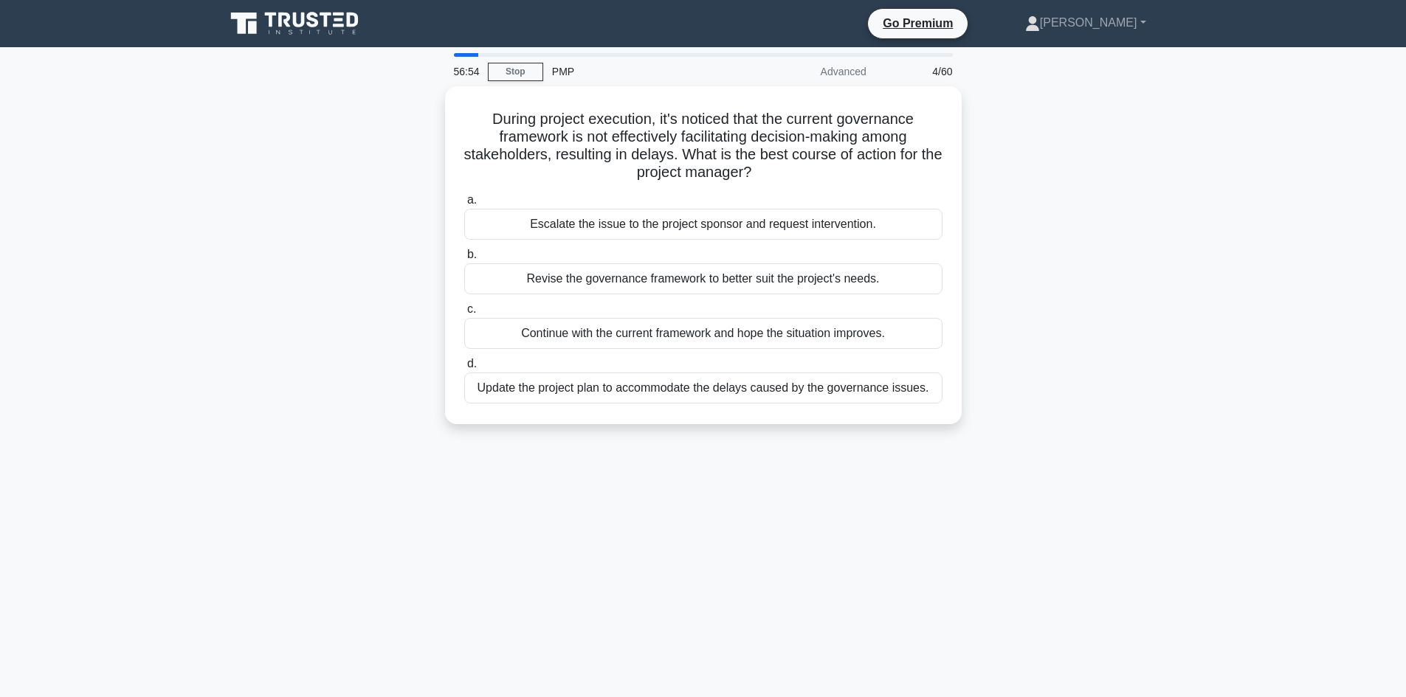
click at [354, 224] on div "During project execution, it's noticed that the current governance framework is…" at bounding box center [703, 264] width 974 height 356
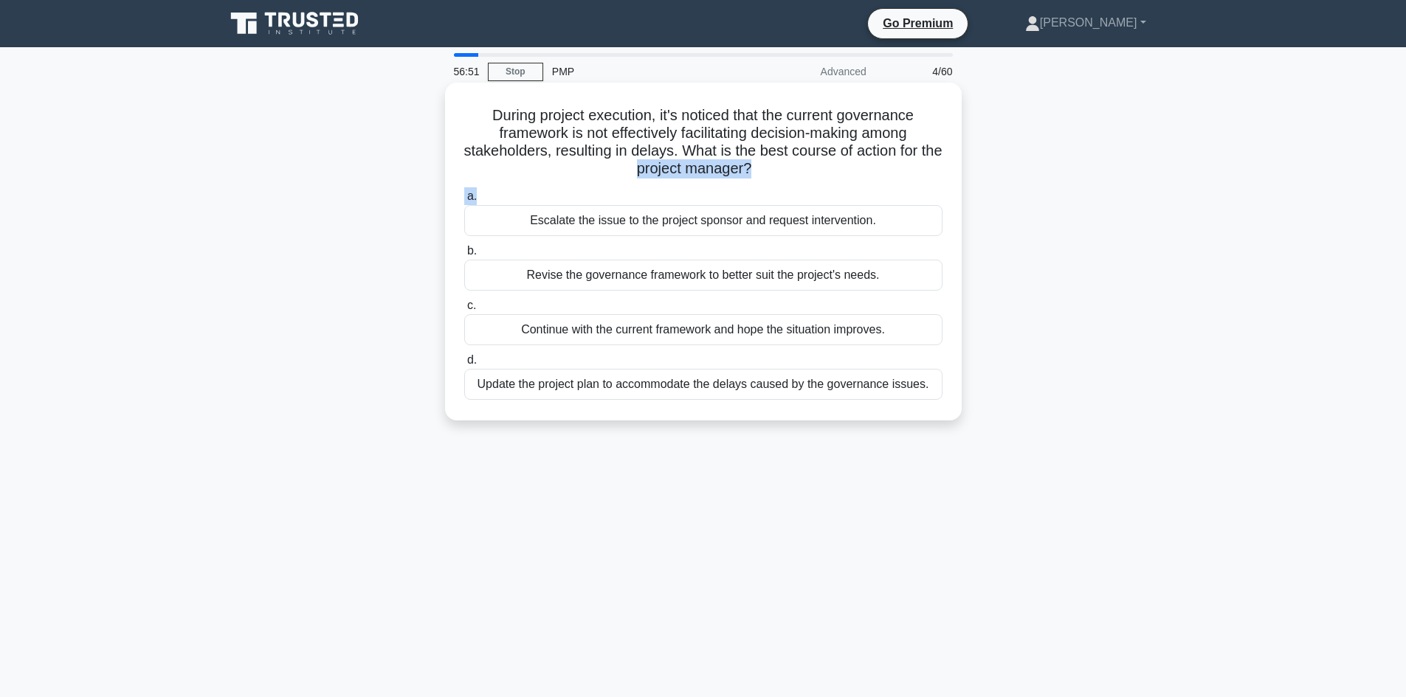
drag, startPoint x: 642, startPoint y: 171, endPoint x: 732, endPoint y: 182, distance: 90.7
click at [732, 182] on div "During project execution, it's noticed that the current governance framework is…" at bounding box center [703, 252] width 505 height 326
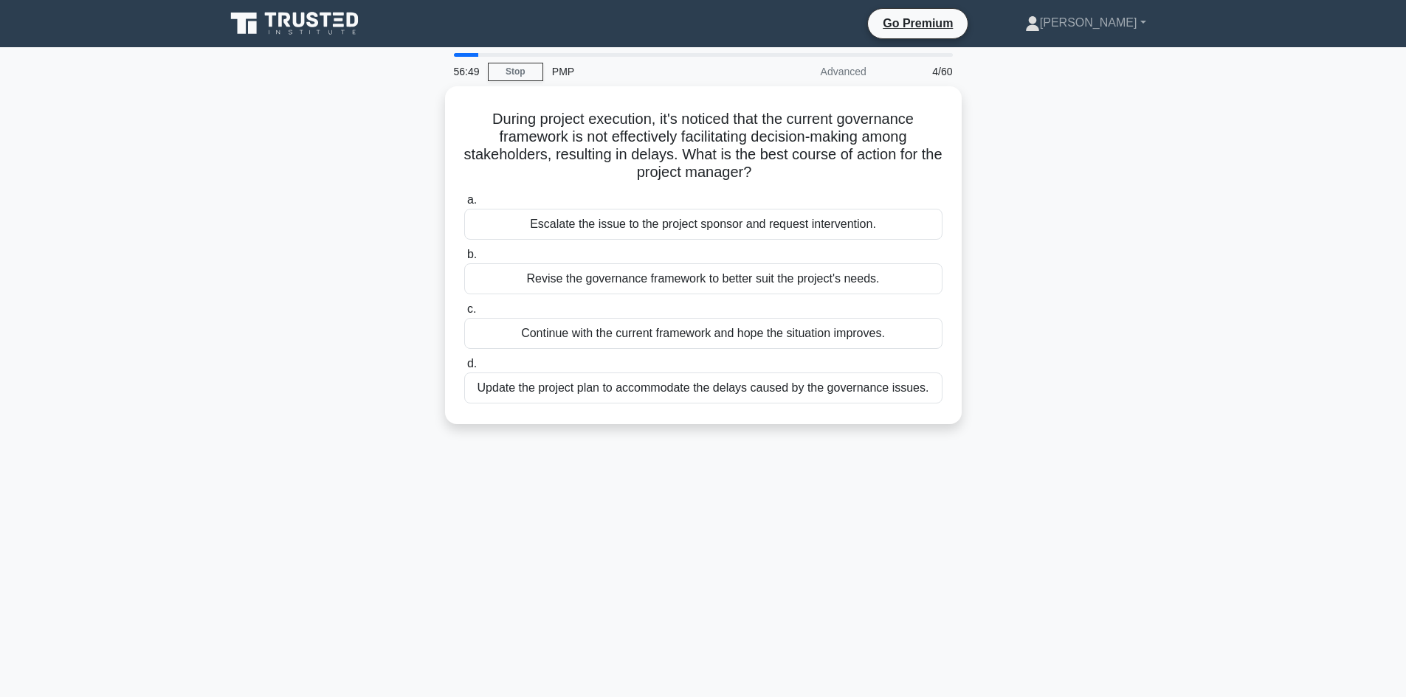
click at [319, 241] on div "During project execution, it's noticed that the current governance framework is…" at bounding box center [703, 264] width 974 height 356
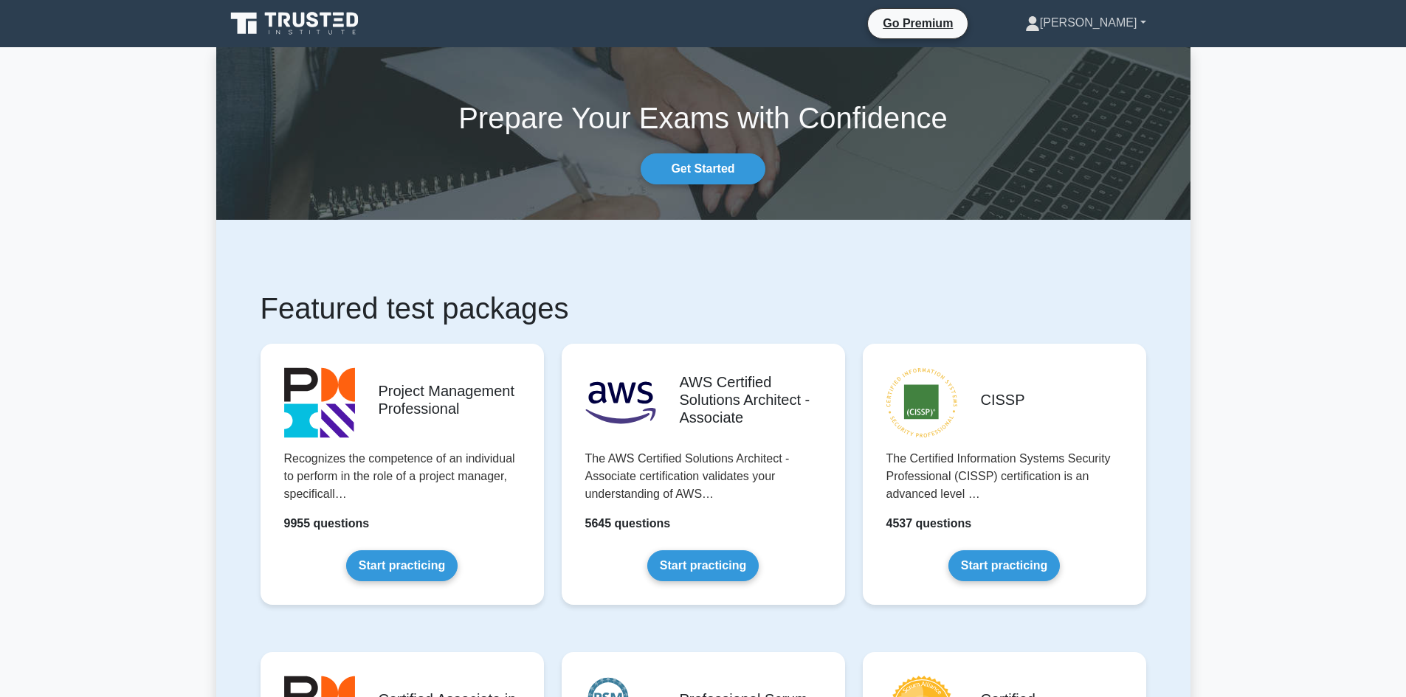
click at [1144, 16] on link "[PERSON_NAME]" at bounding box center [1085, 23] width 192 height 30
click at [1089, 58] on link "Profile" at bounding box center [1048, 58] width 117 height 24
click at [1134, 21] on link "[PERSON_NAME]" at bounding box center [1085, 23] width 192 height 30
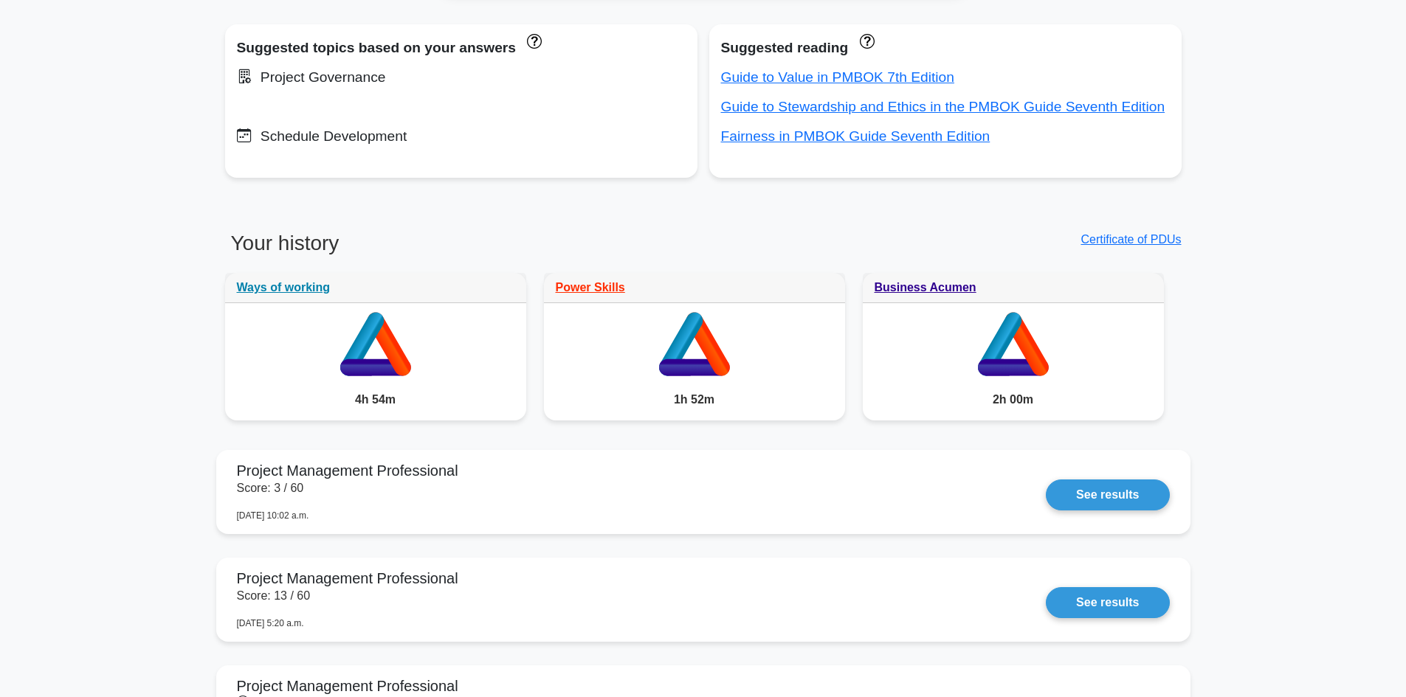
scroll to position [1107, 0]
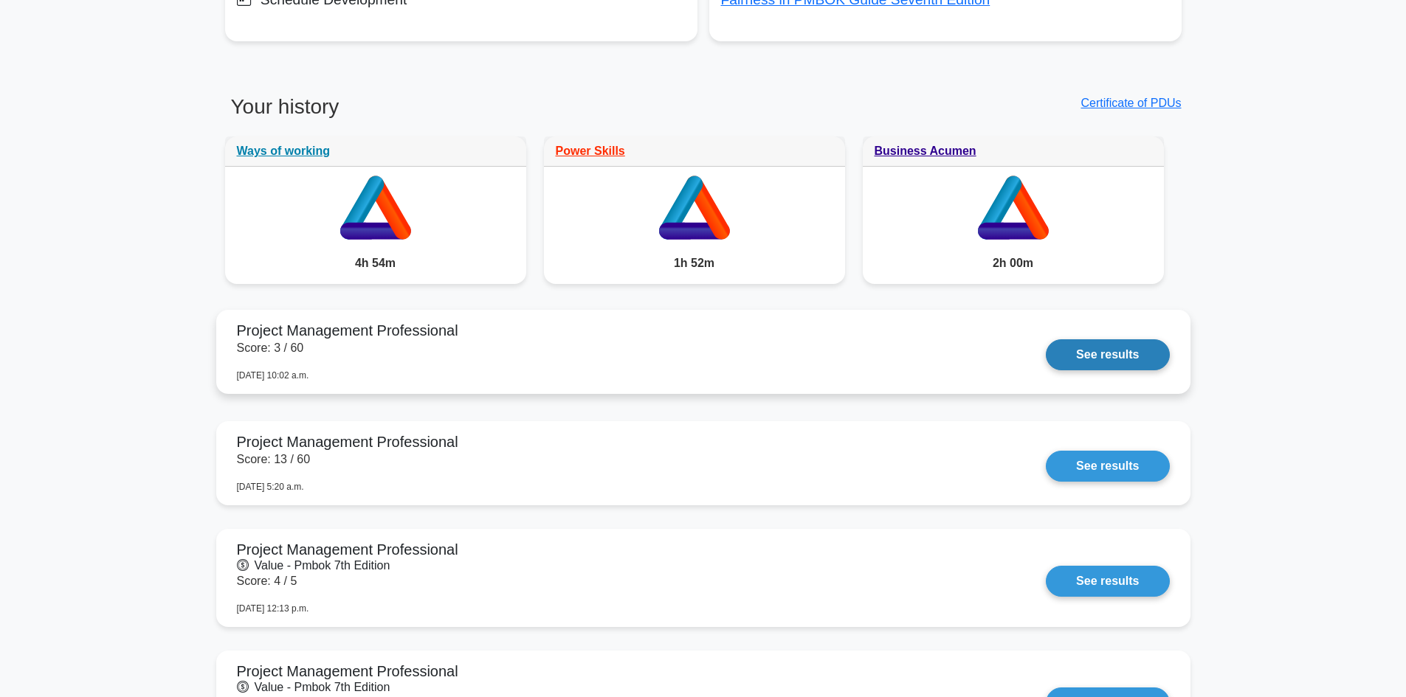
click at [1144, 352] on link "See results" at bounding box center [1107, 354] width 123 height 31
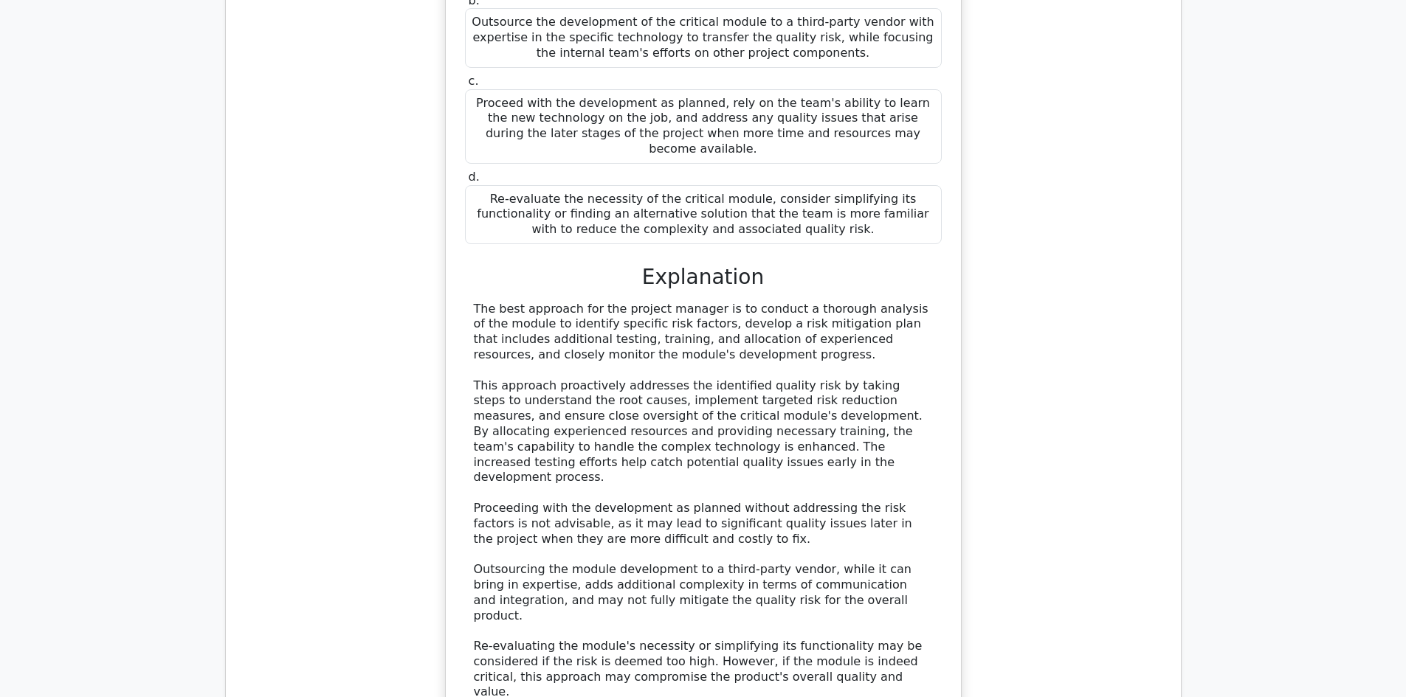
scroll to position [1271, 0]
